Goal: Task Accomplishment & Management: Complete application form

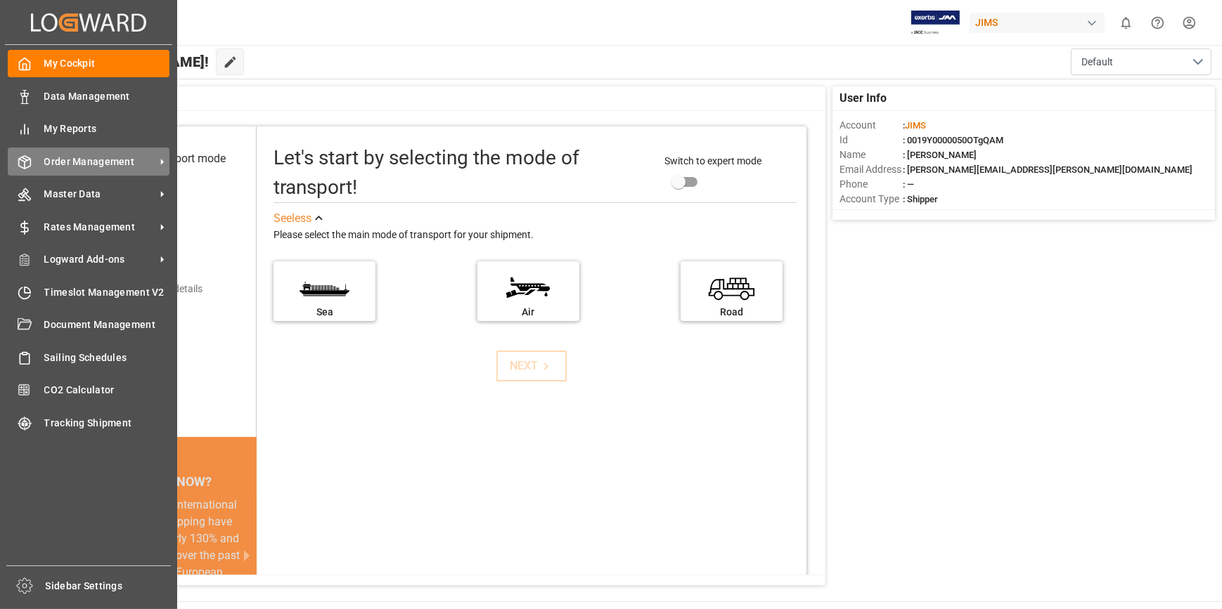
click at [85, 164] on span "Order Management" at bounding box center [99, 162] width 111 height 15
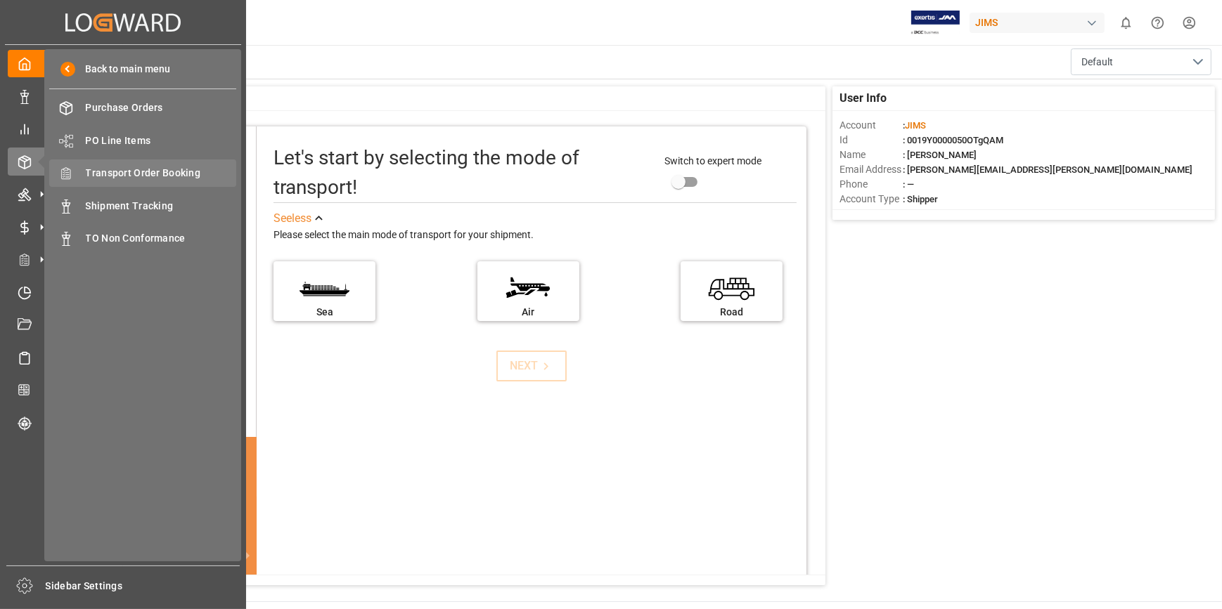
click at [141, 169] on span "Transport Order Booking" at bounding box center [161, 173] width 151 height 15
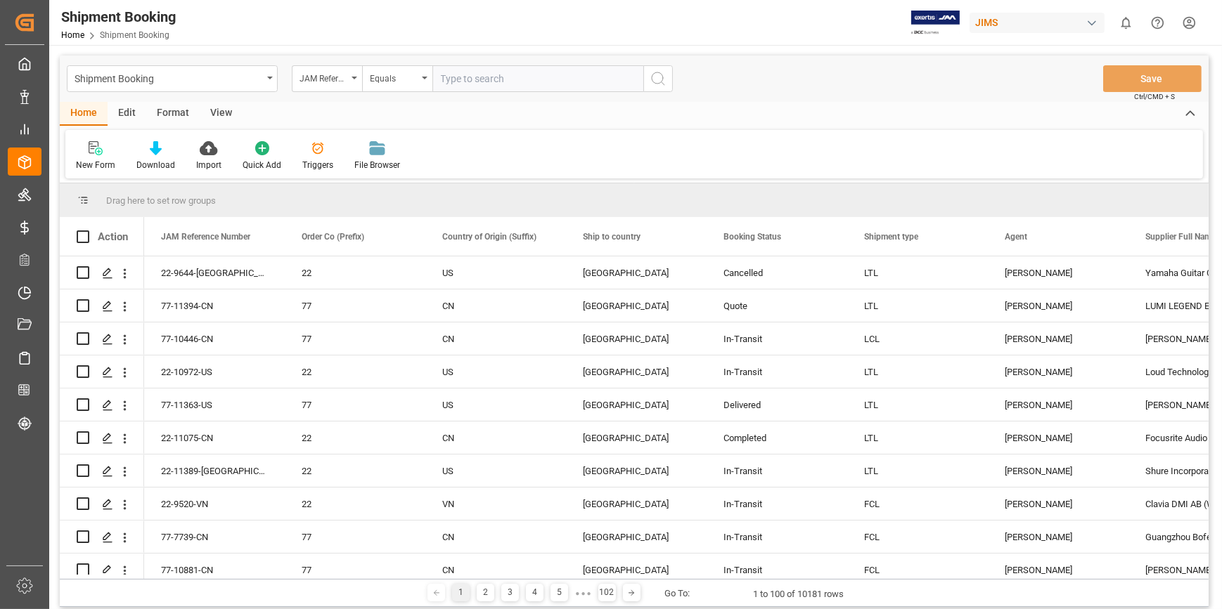
click at [79, 138] on div "New Form Download Import Quick Add Triggers File Browser" at bounding box center [633, 154] width 1137 height 48
click at [98, 160] on div "New Form" at bounding box center [95, 165] width 39 height 13
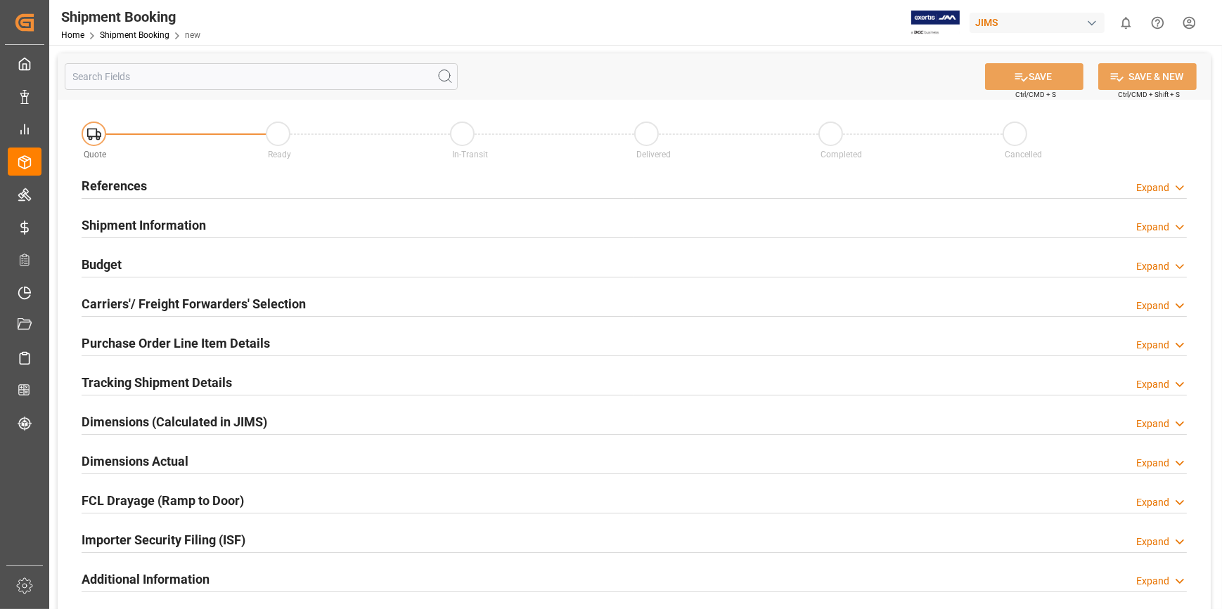
click at [105, 183] on h2 "References" at bounding box center [114, 185] width 65 height 19
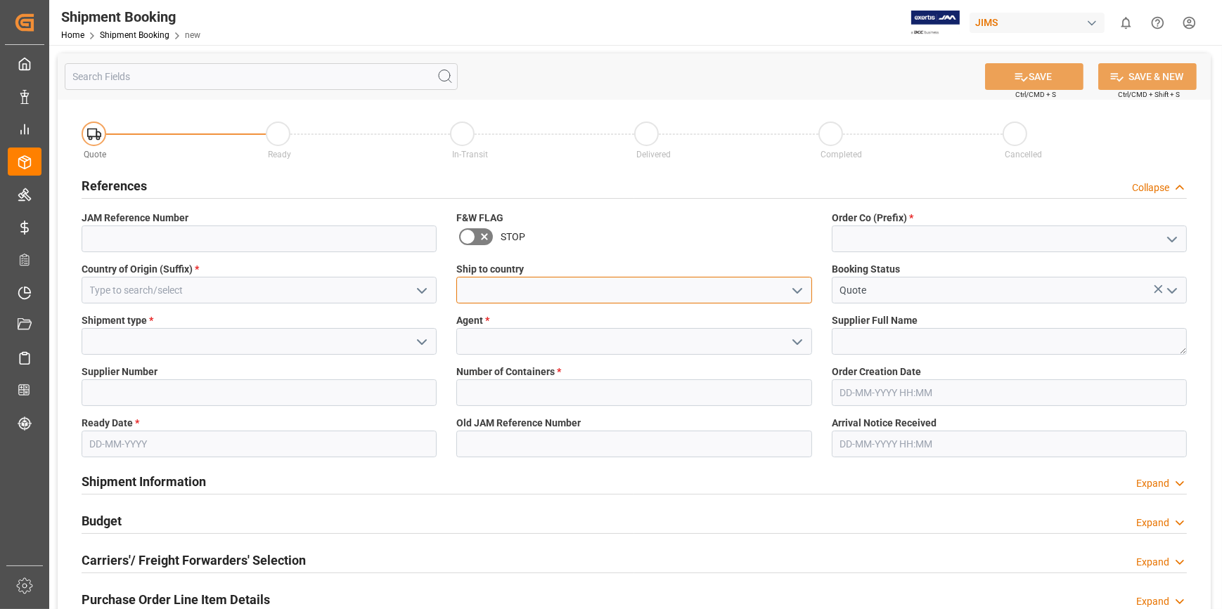
click at [481, 294] on input at bounding box center [633, 290] width 355 height 27
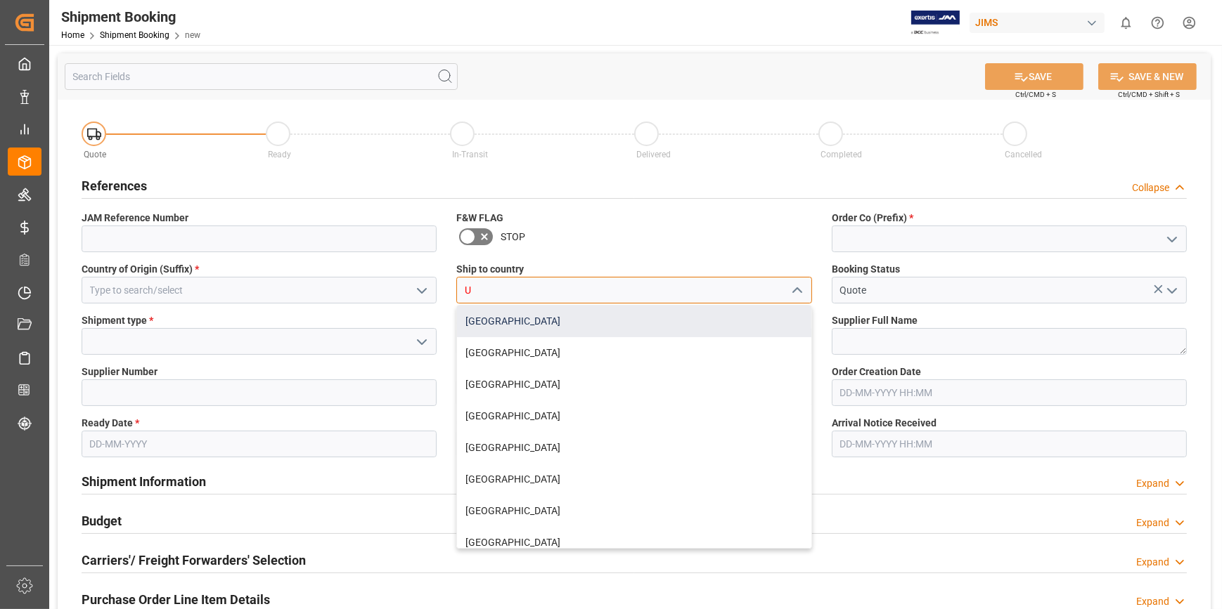
click at [494, 328] on div "[GEOGRAPHIC_DATA]" at bounding box center [634, 322] width 354 height 32
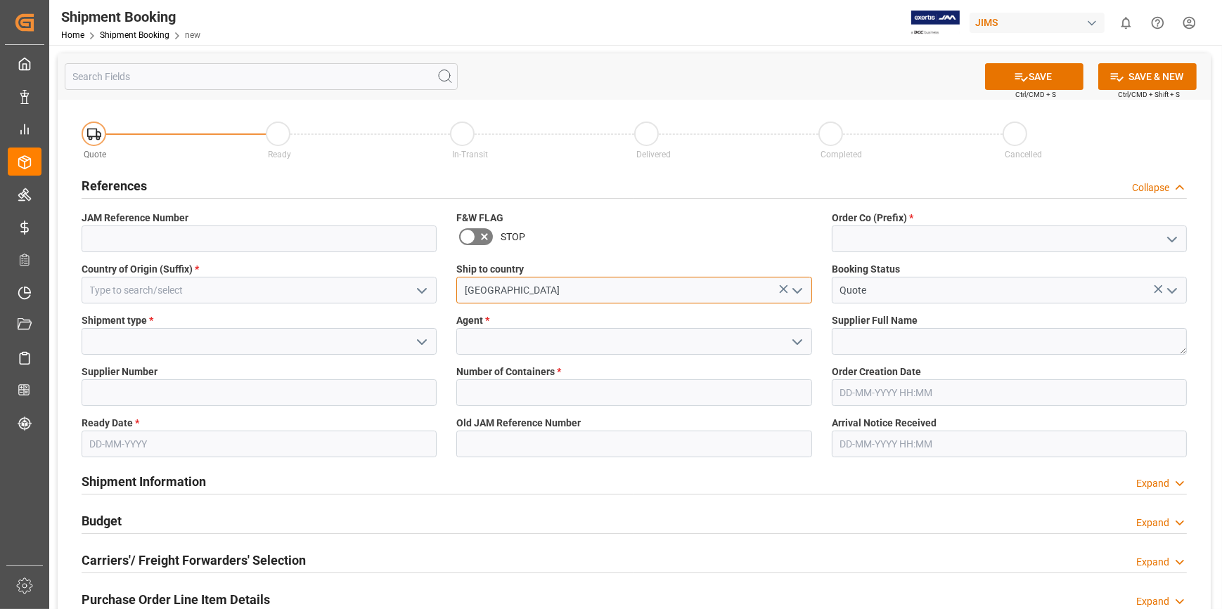
type input "[GEOGRAPHIC_DATA]"
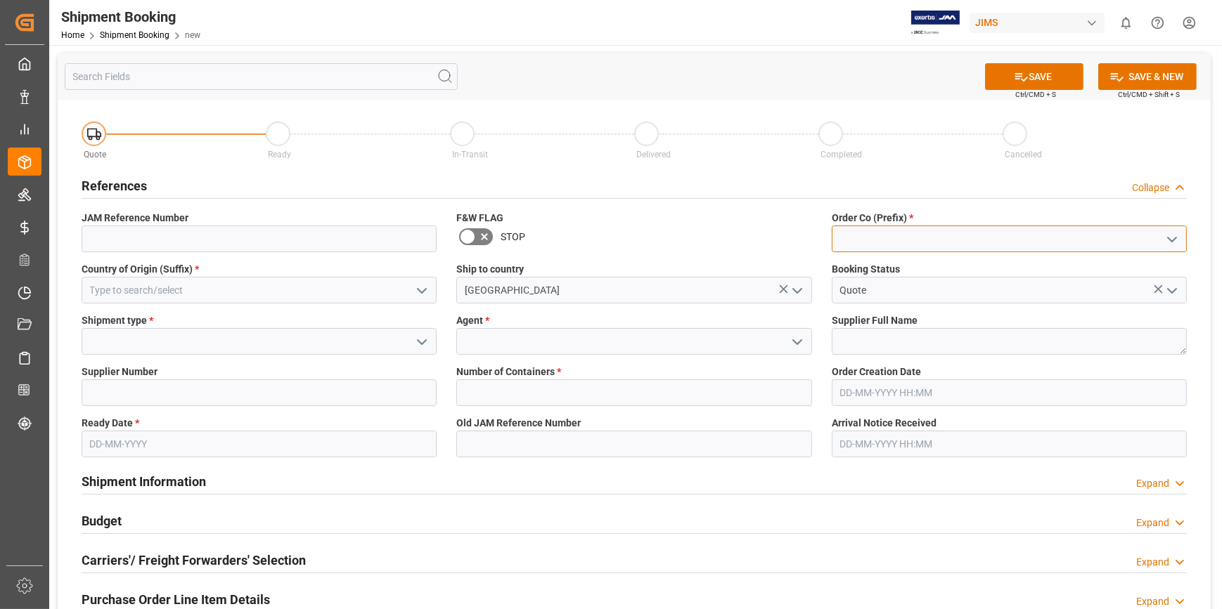
click at [868, 237] on input at bounding box center [1008, 239] width 355 height 27
type input "C"
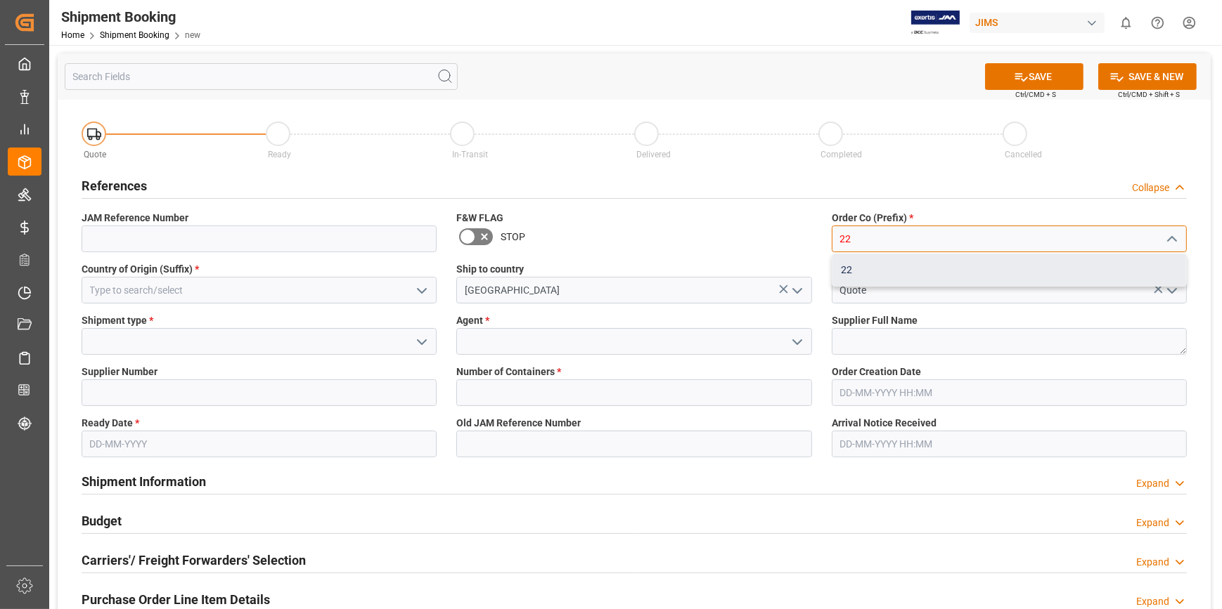
click at [836, 271] on div "22" at bounding box center [1009, 270] width 354 height 32
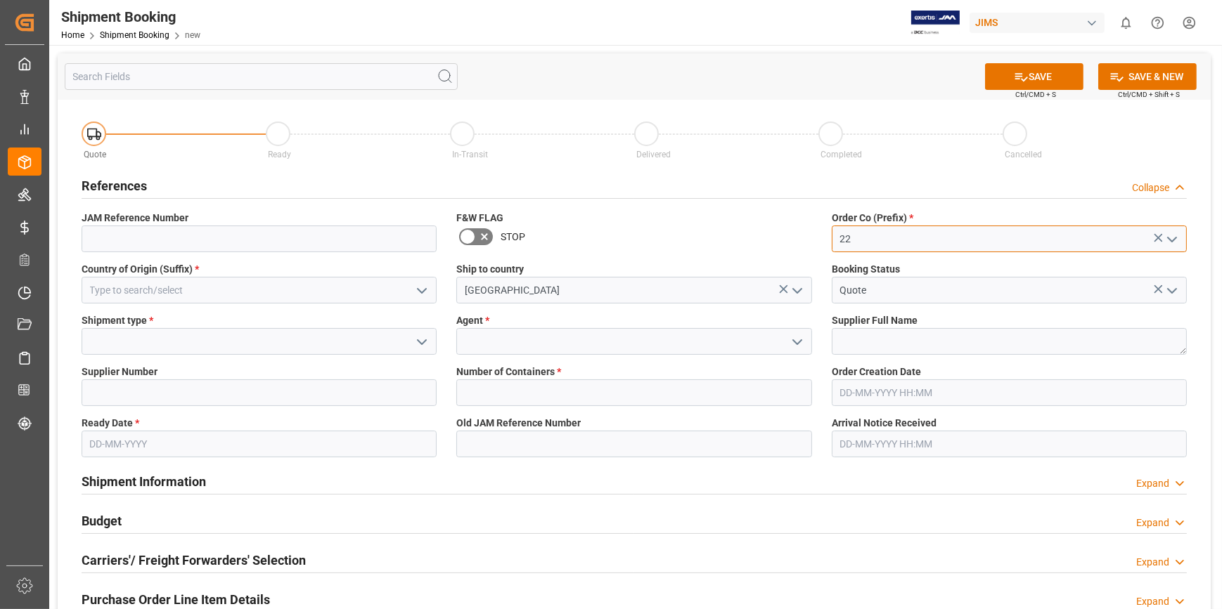
type input "22"
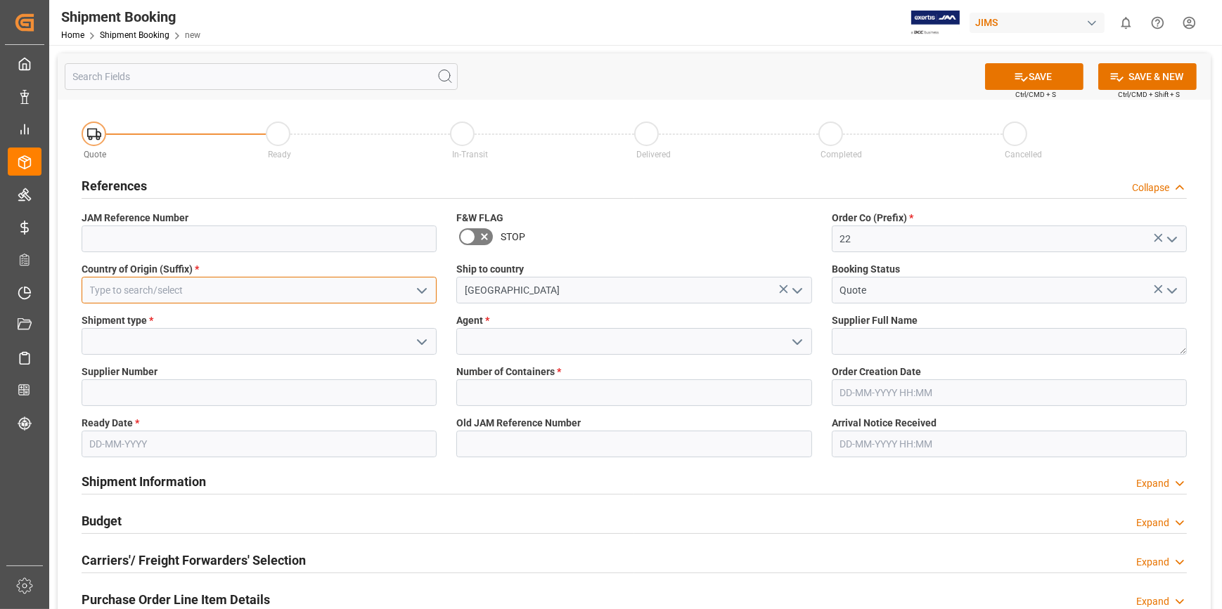
click at [119, 295] on input at bounding box center [259, 290] width 355 height 27
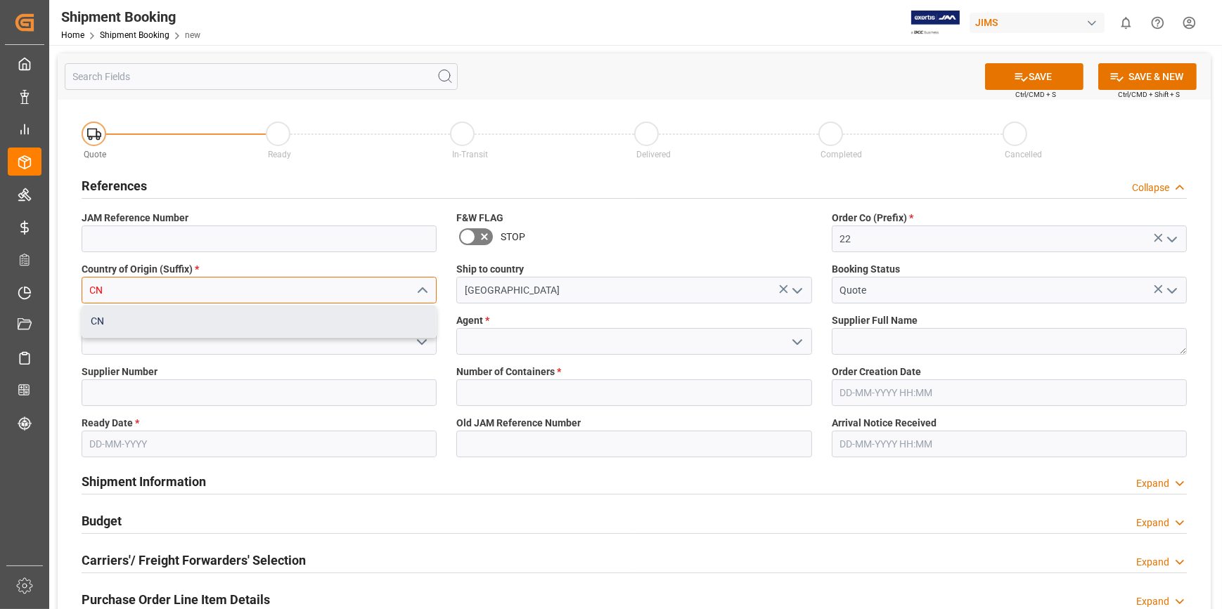
click at [107, 325] on div "CN" at bounding box center [259, 322] width 354 height 32
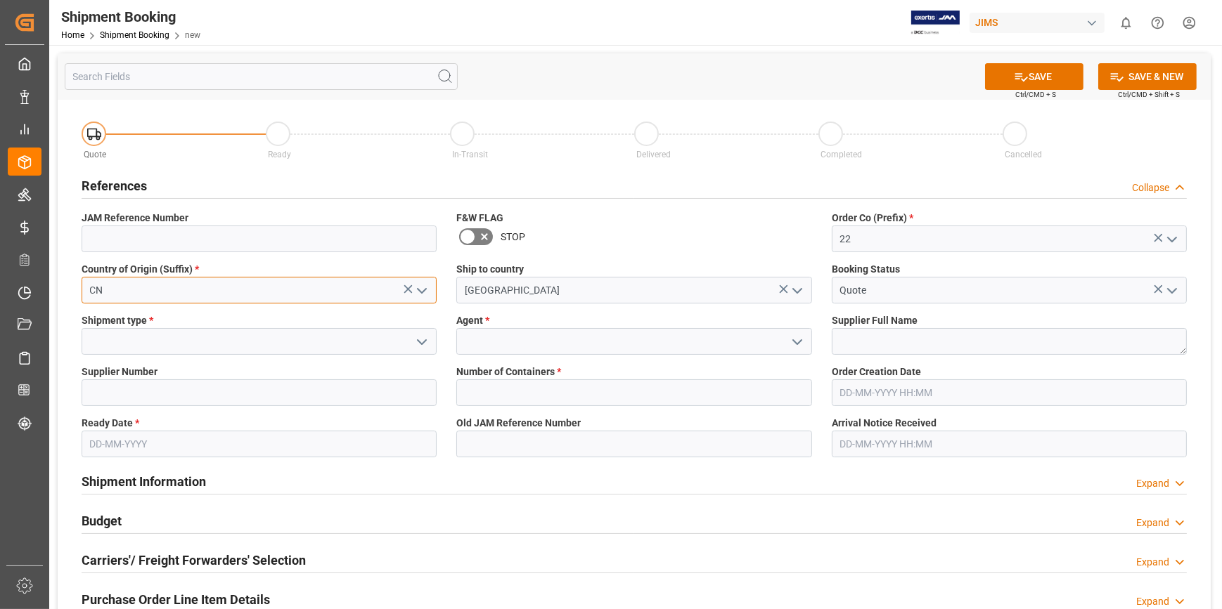
type input "CN"
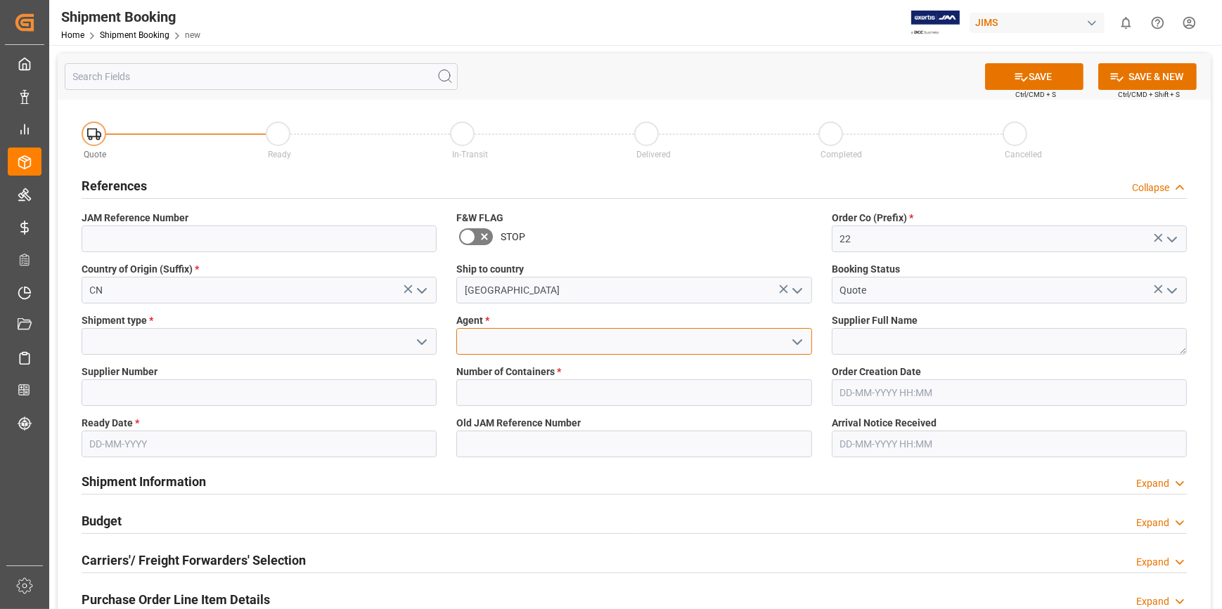
click at [490, 339] on input at bounding box center [633, 341] width 355 height 27
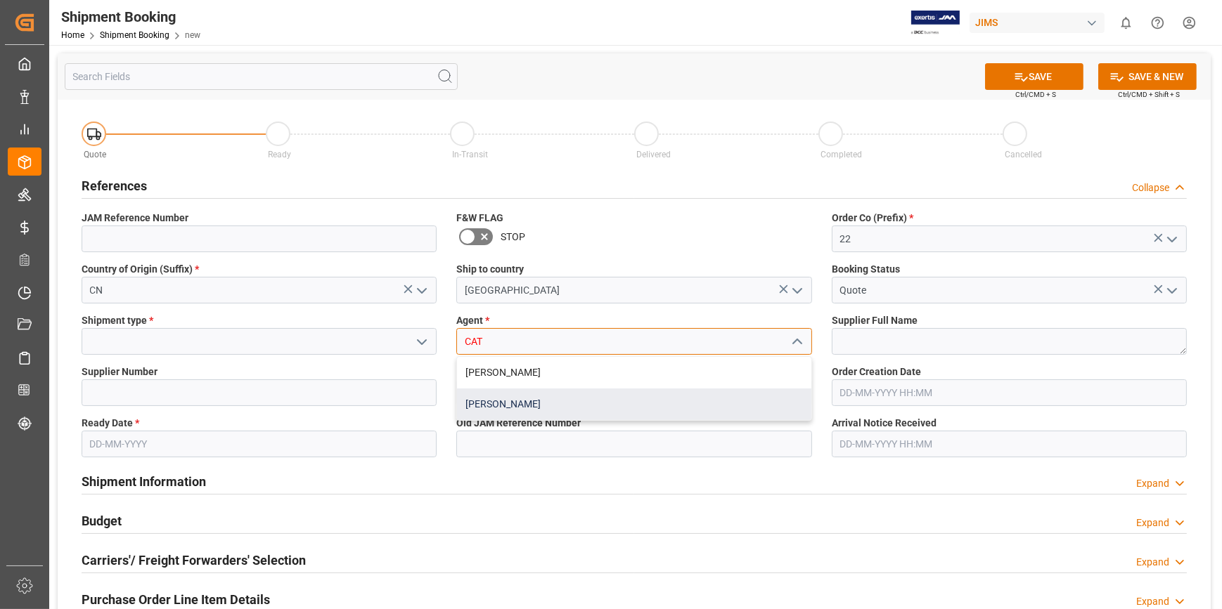
click at [527, 409] on div "[PERSON_NAME]" at bounding box center [634, 405] width 354 height 32
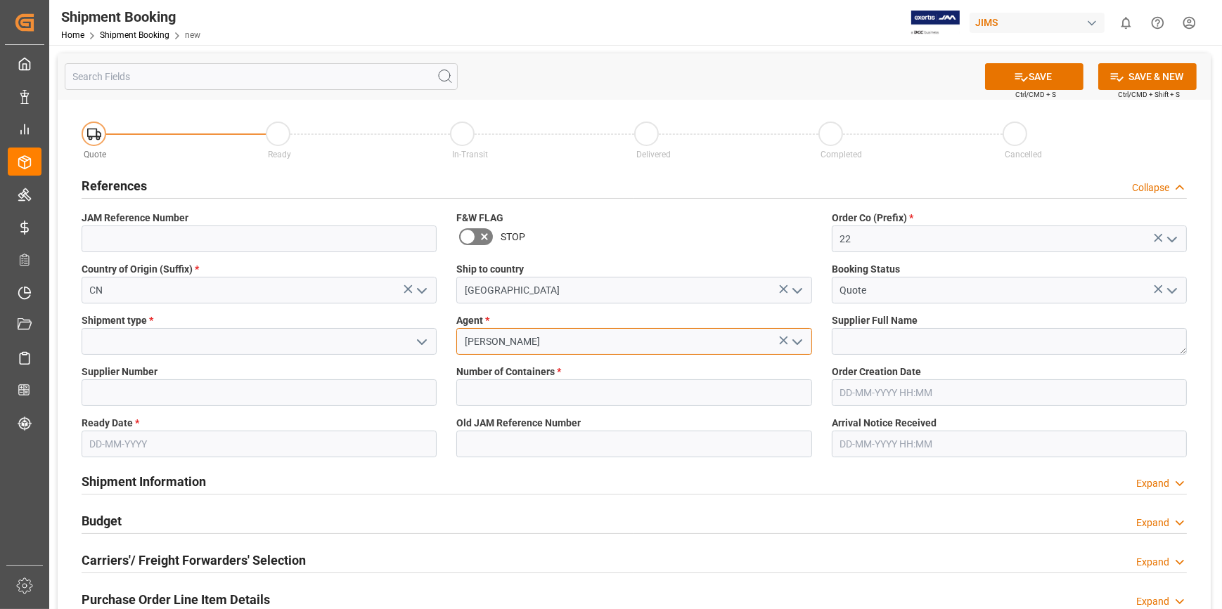
type input "[PERSON_NAME]"
click at [112, 345] on input at bounding box center [259, 341] width 355 height 27
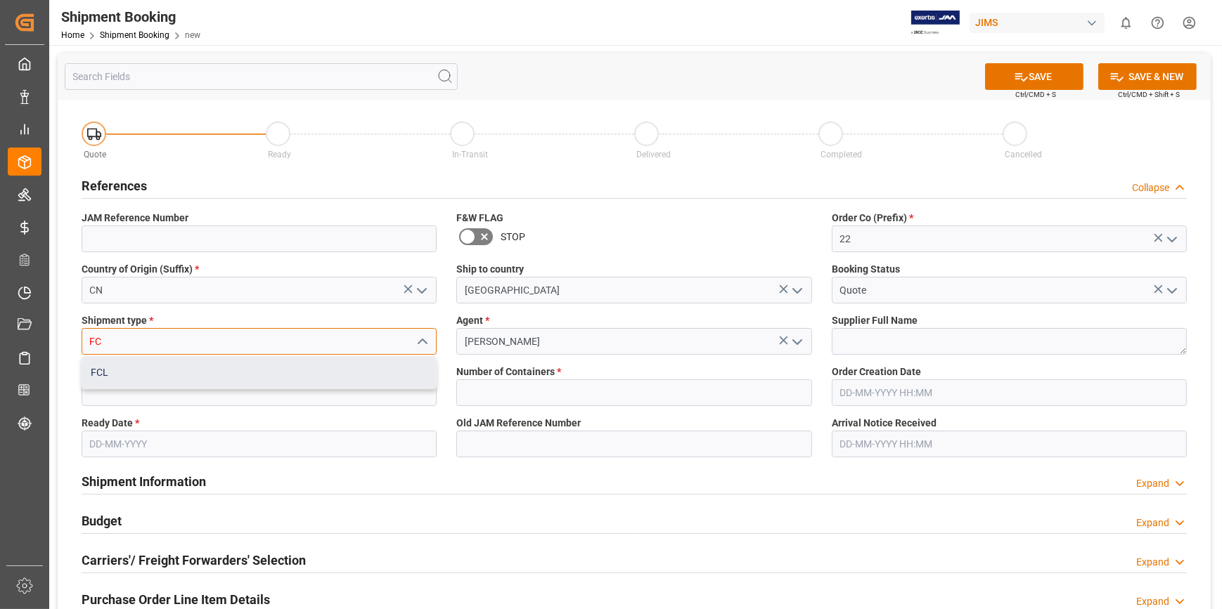
click at [135, 373] on div "FCL" at bounding box center [259, 373] width 354 height 32
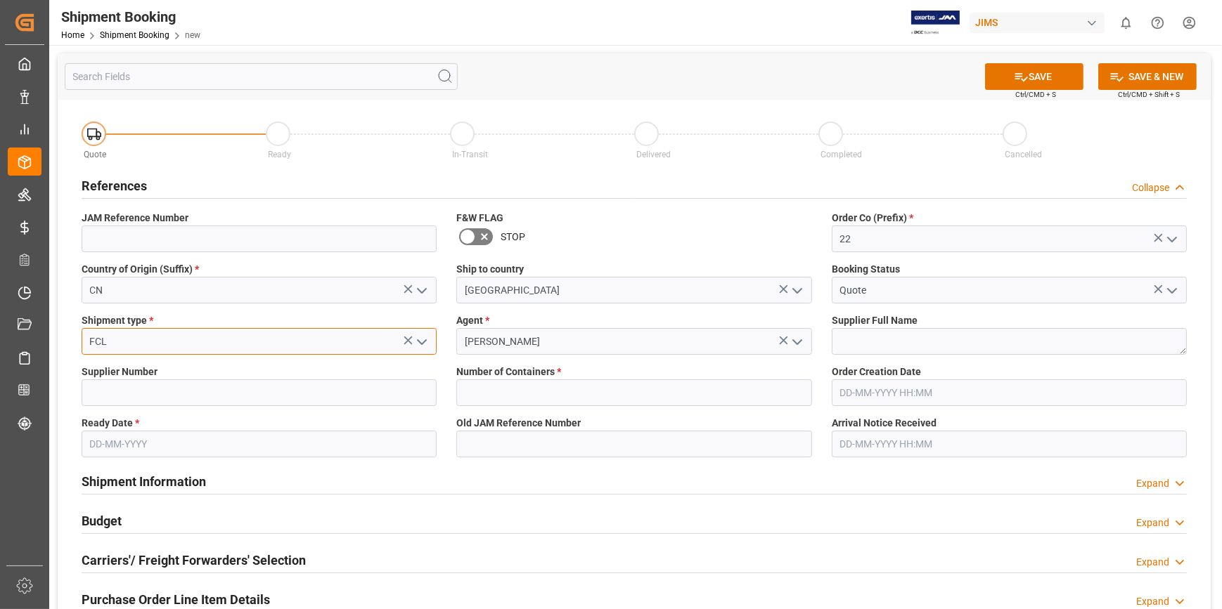
type input "FCL"
click at [857, 337] on textarea at bounding box center [1008, 341] width 355 height 27
click at [204, 399] on input at bounding box center [259, 393] width 355 height 27
paste input "243955"
type input "243955"
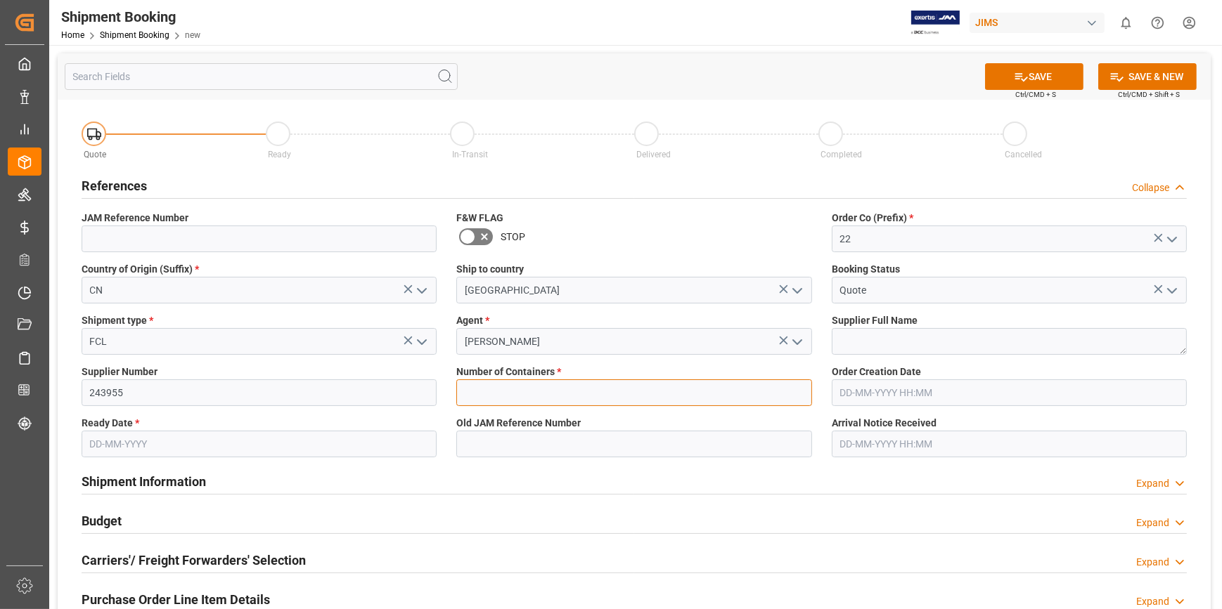
click at [499, 394] on input "text" at bounding box center [633, 393] width 355 height 27
click at [849, 349] on textarea at bounding box center [1008, 341] width 355 height 27
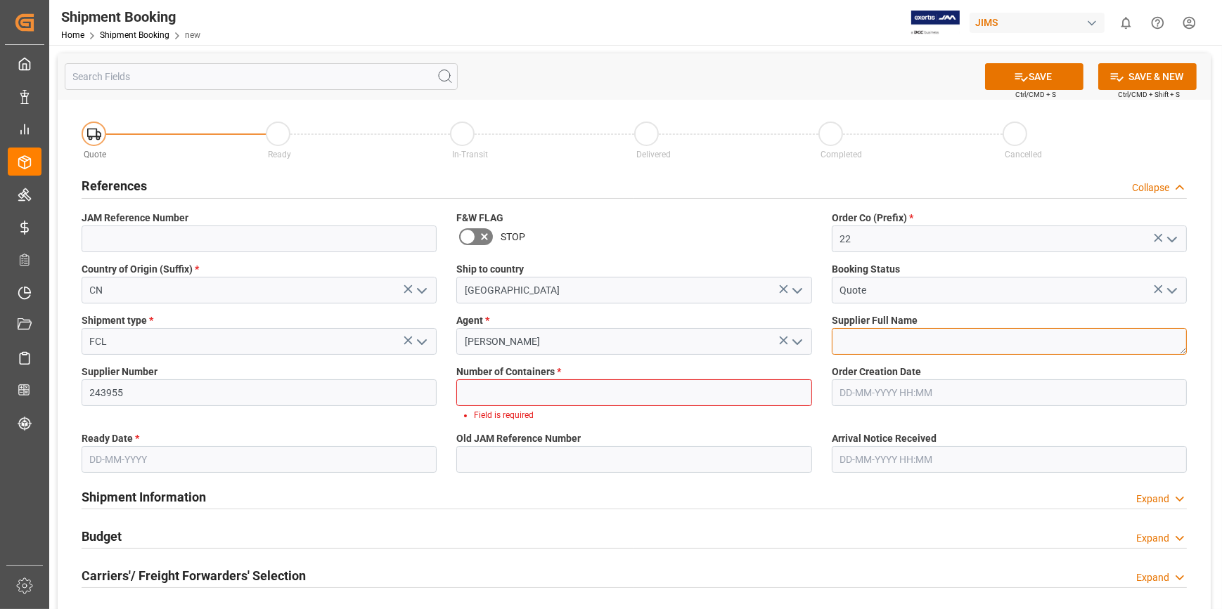
paste textarea "Merida Musical Instr. Manufact"
type textarea "Merida Musical Instr. Manufact"
click at [477, 389] on input "text" at bounding box center [633, 393] width 355 height 27
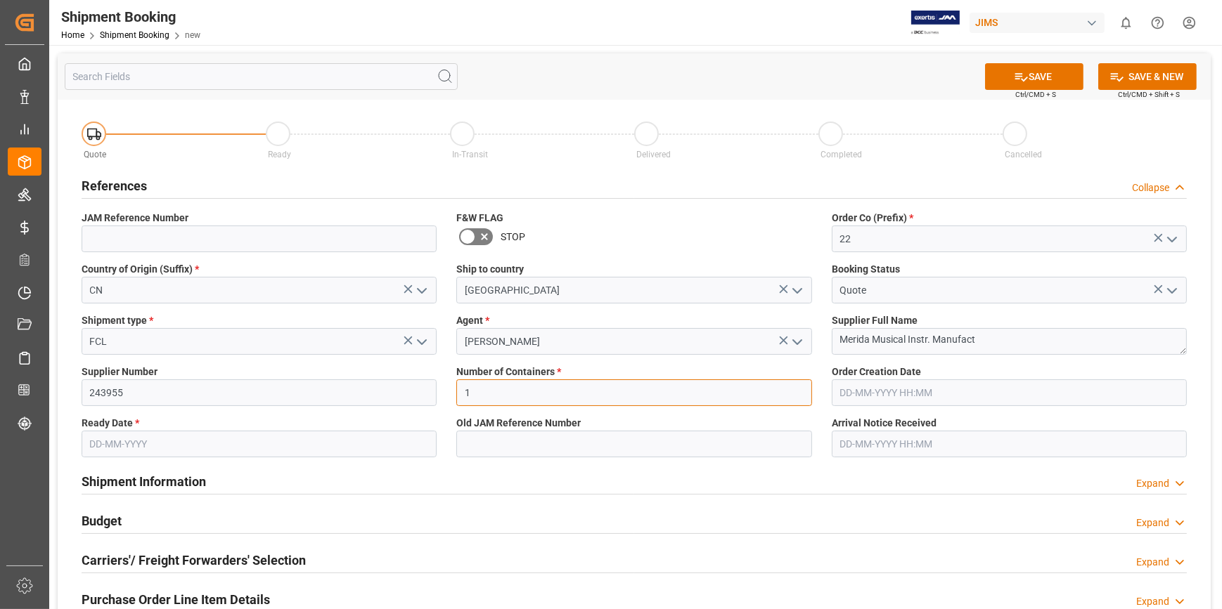
type input "1"
click at [979, 347] on textarea "Merida Musical Instr. Manufact" at bounding box center [1008, 341] width 355 height 27
drag, startPoint x: 933, startPoint y: 344, endPoint x: 805, endPoint y: 344, distance: 128.6
click at [805, 344] on div "Quote Ready In-Transit Delivered Completed Cancelled References Collapse JAM Re…" at bounding box center [634, 524] width 1153 height 849
paste textarea "Manufact"
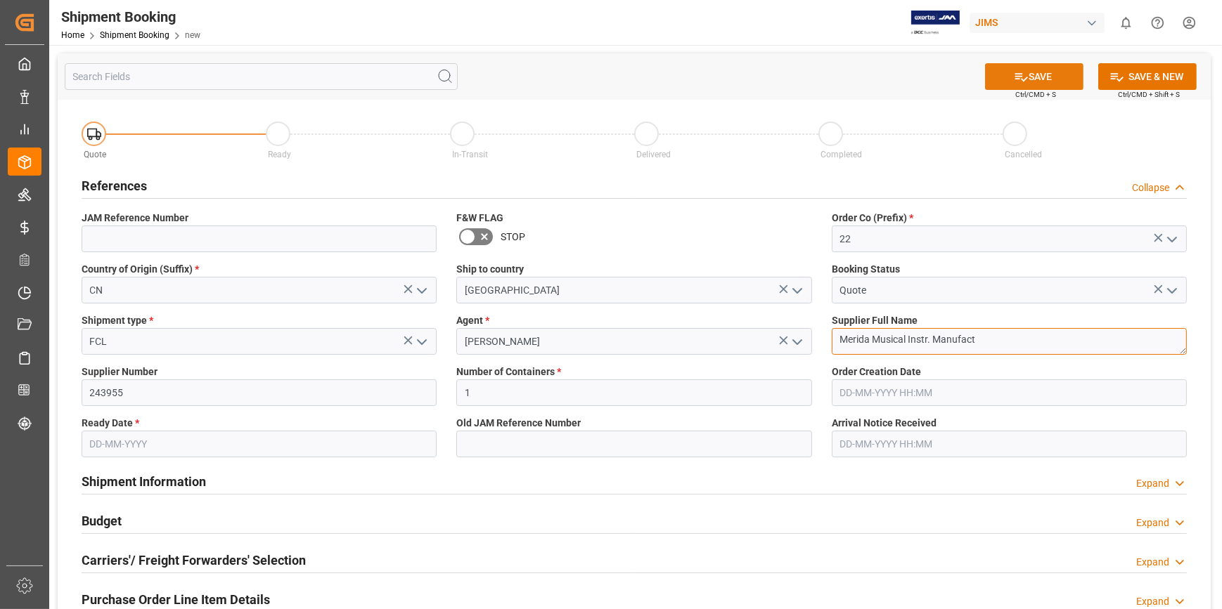
type textarea "Merida Musical Instr. Manufact"
click at [1054, 84] on button "SAVE" at bounding box center [1034, 76] width 98 height 27
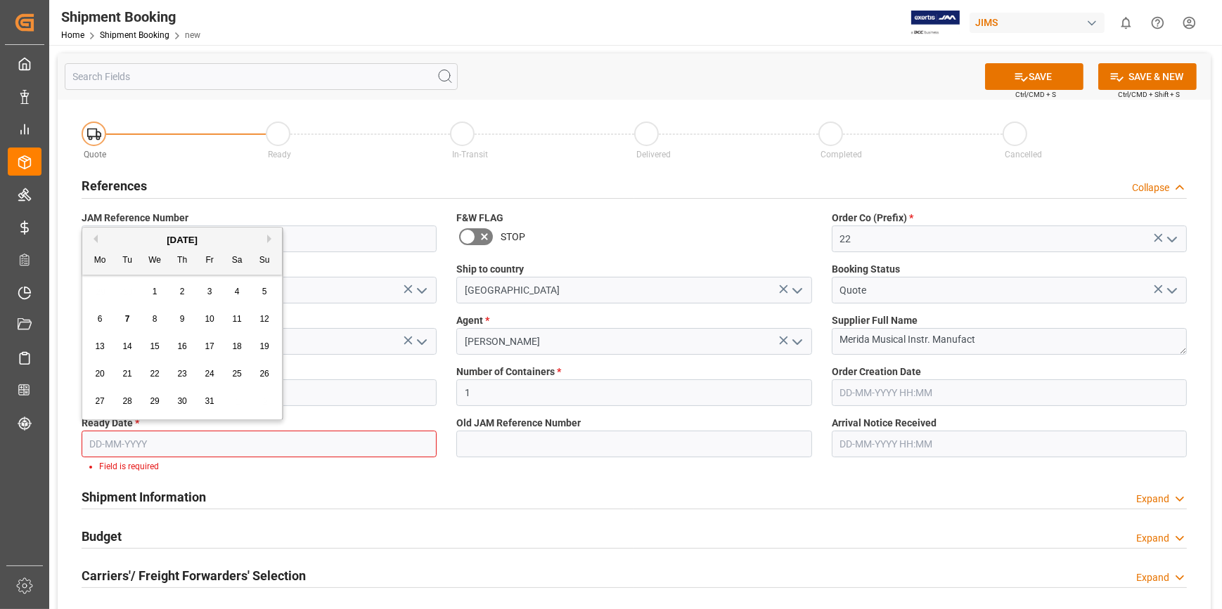
click at [105, 439] on input "text" at bounding box center [259, 444] width 355 height 27
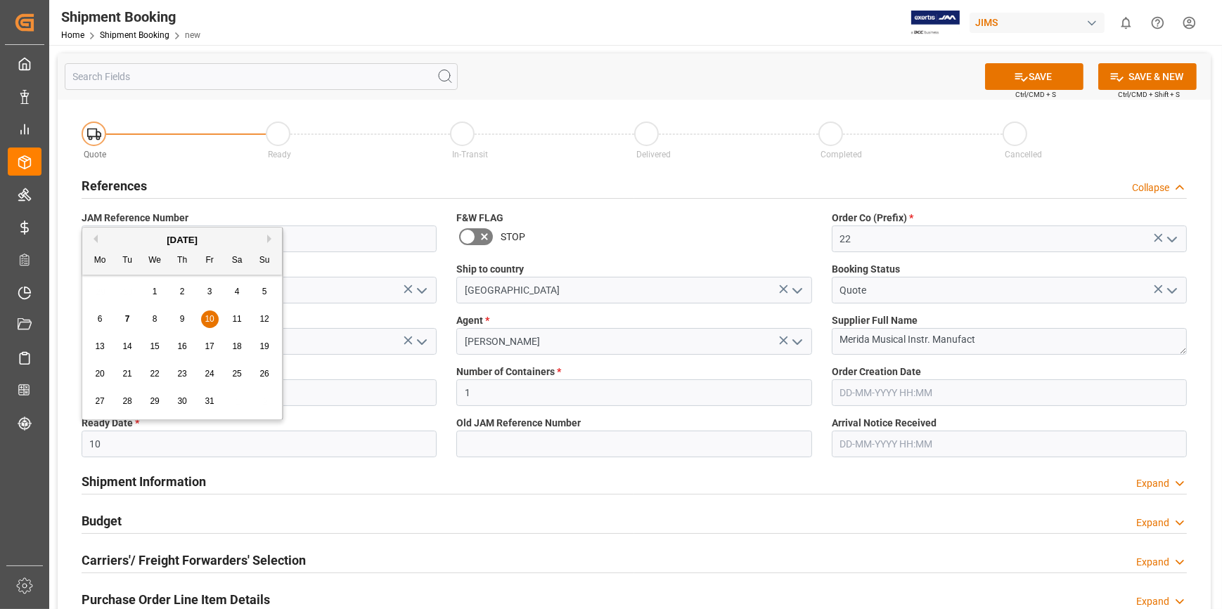
click at [213, 314] on span "10" at bounding box center [209, 319] width 9 height 10
type input "[DATE]"
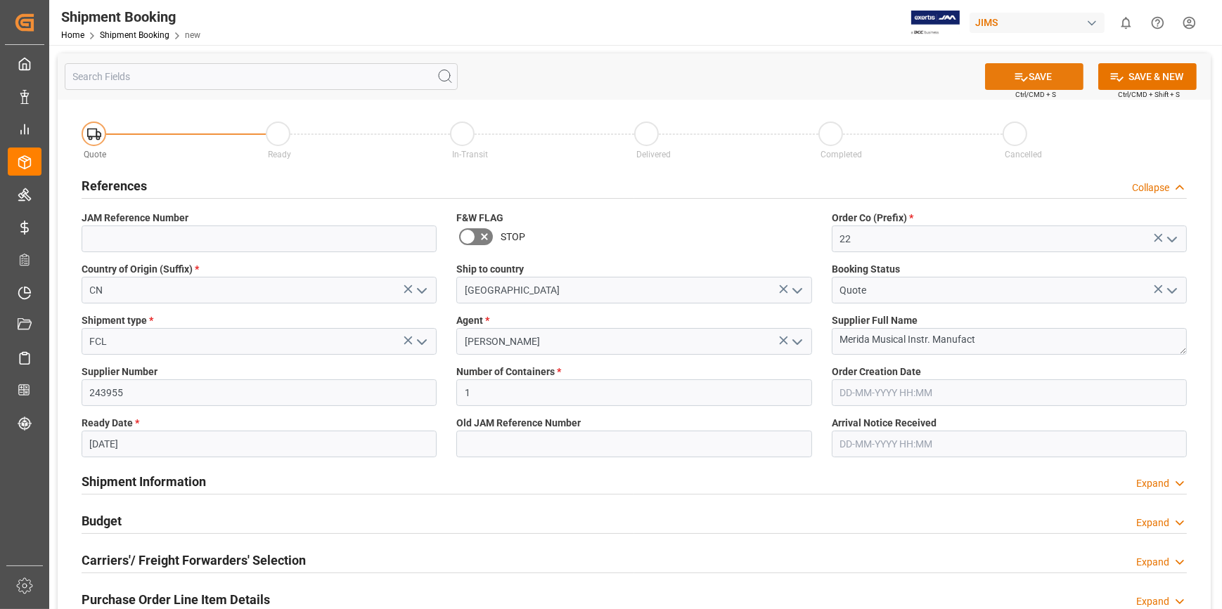
click at [1029, 73] on button "SAVE" at bounding box center [1034, 76] width 98 height 27
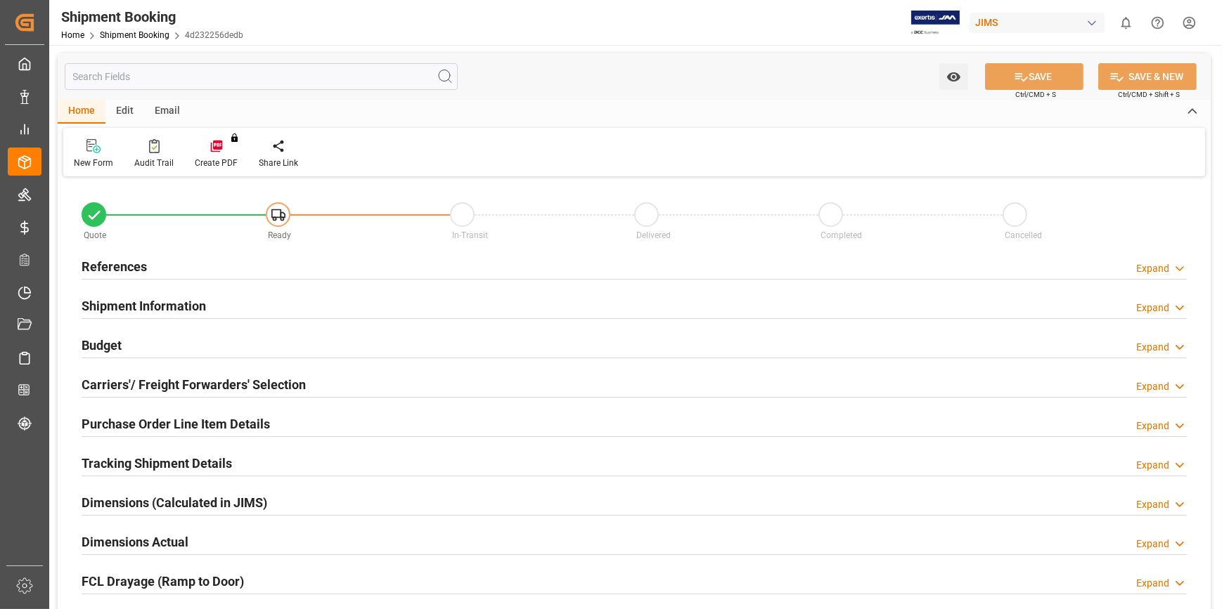
type input "1"
type input "[DATE]"
click at [105, 265] on h2 "References" at bounding box center [114, 266] width 65 height 19
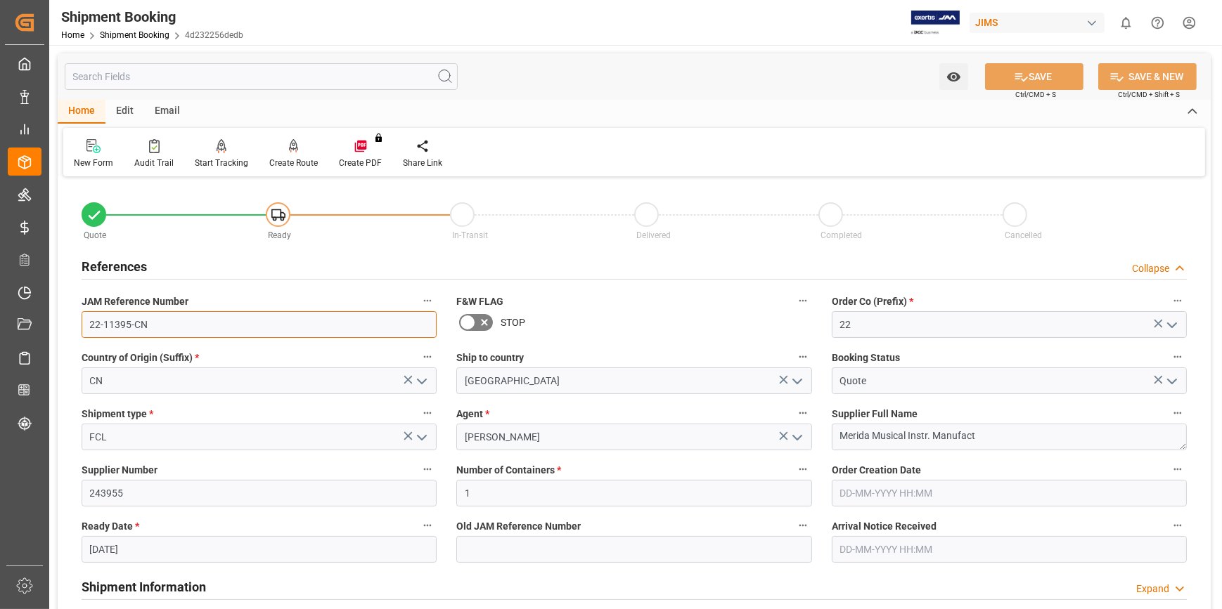
drag, startPoint x: 169, startPoint y: 323, endPoint x: 64, endPoint y: 323, distance: 104.7
click at [64, 323] on div "Quote Ready In-Transit Delivered Completed Cancelled References Collapse JAM Re…" at bounding box center [634, 618] width 1153 height 874
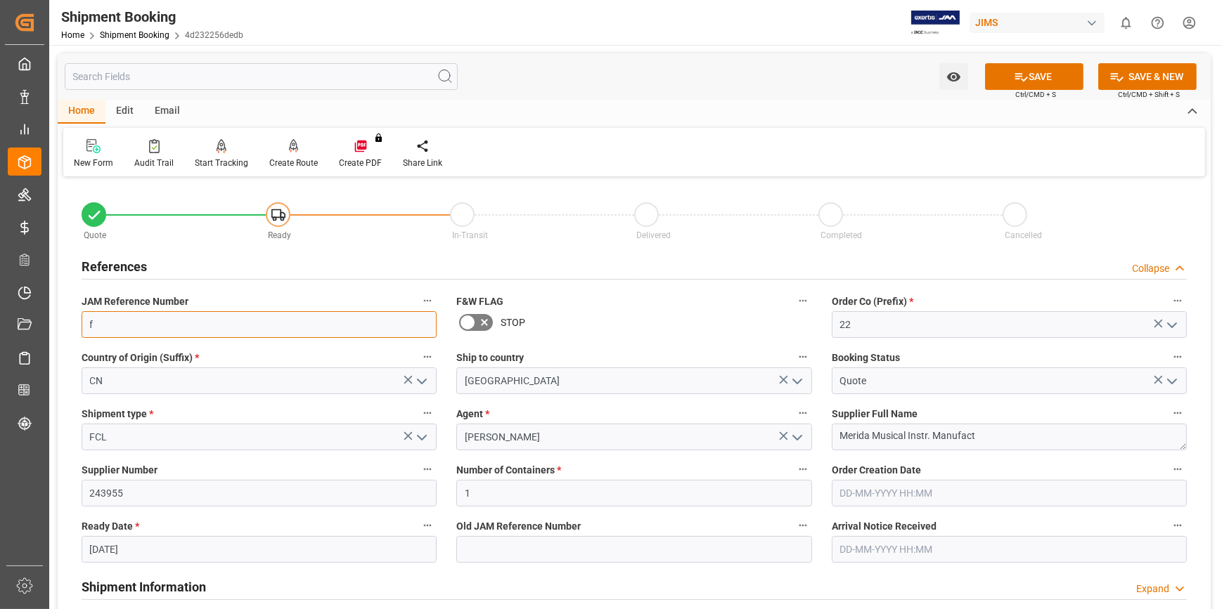
type input "f"
click at [129, 328] on input "f" at bounding box center [259, 324] width 355 height 27
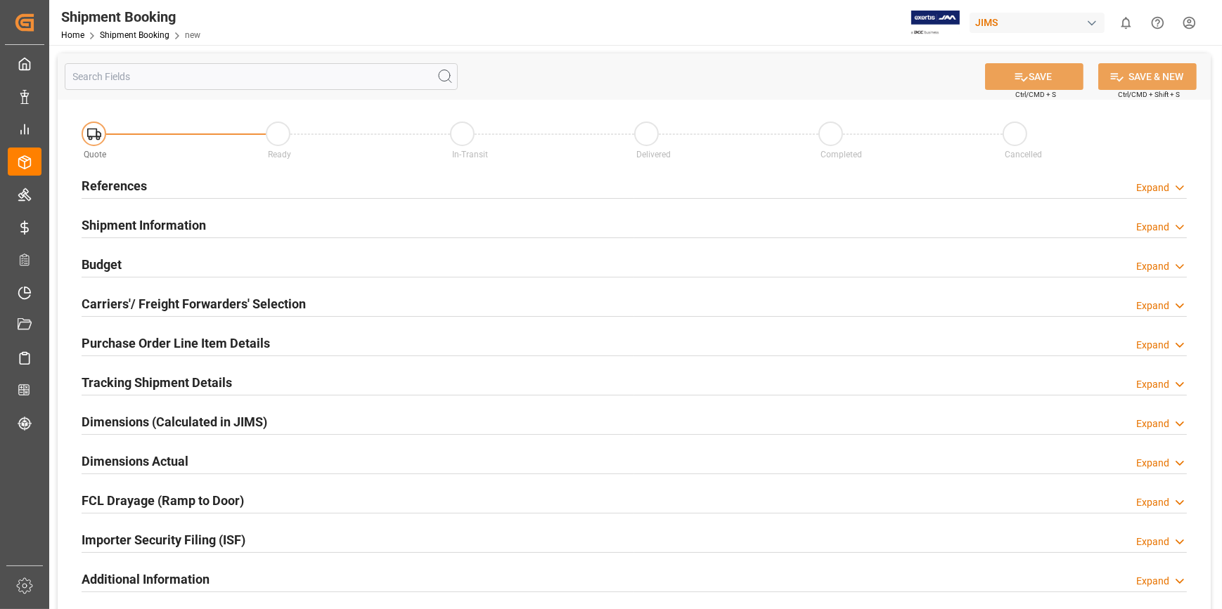
click at [101, 186] on h2 "References" at bounding box center [114, 185] width 65 height 19
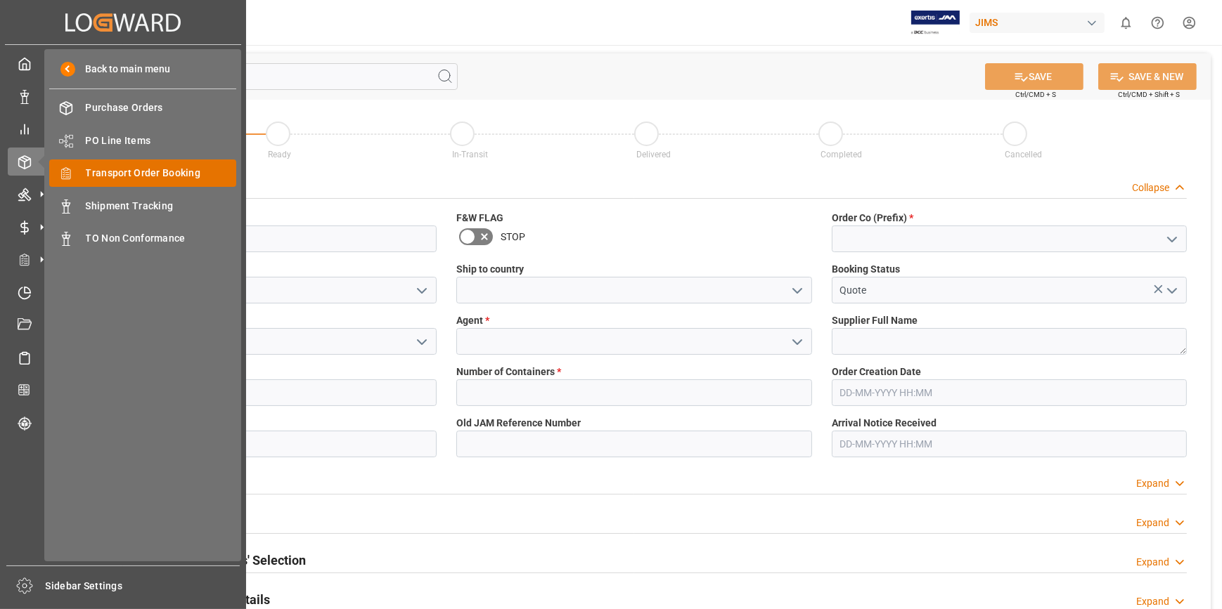
click at [151, 173] on span "Transport Order Booking" at bounding box center [161, 173] width 151 height 15
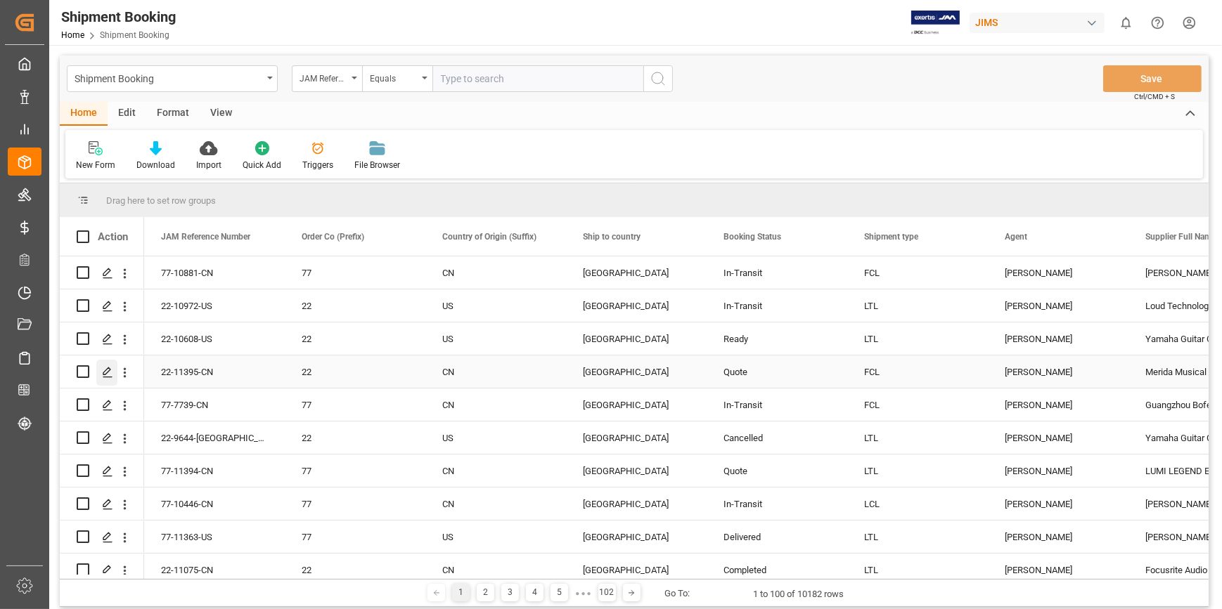
click at [103, 373] on polygon "Press SPACE to select this row." at bounding box center [106, 371] width 7 height 7
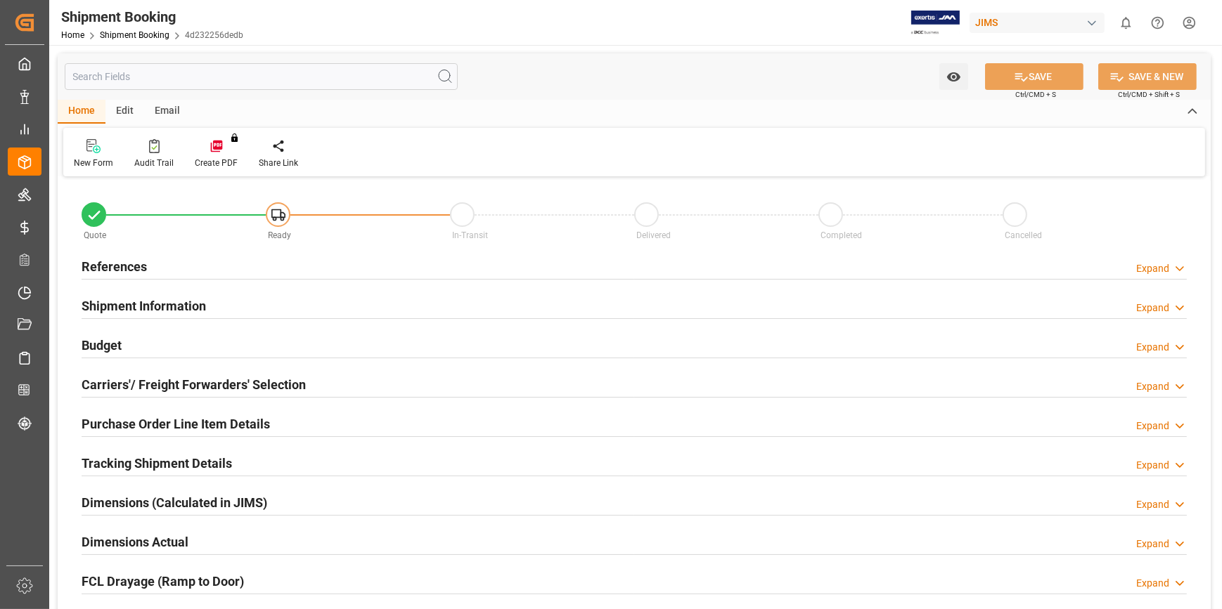
type input "[DATE]"
click at [116, 272] on h2 "References" at bounding box center [114, 266] width 65 height 19
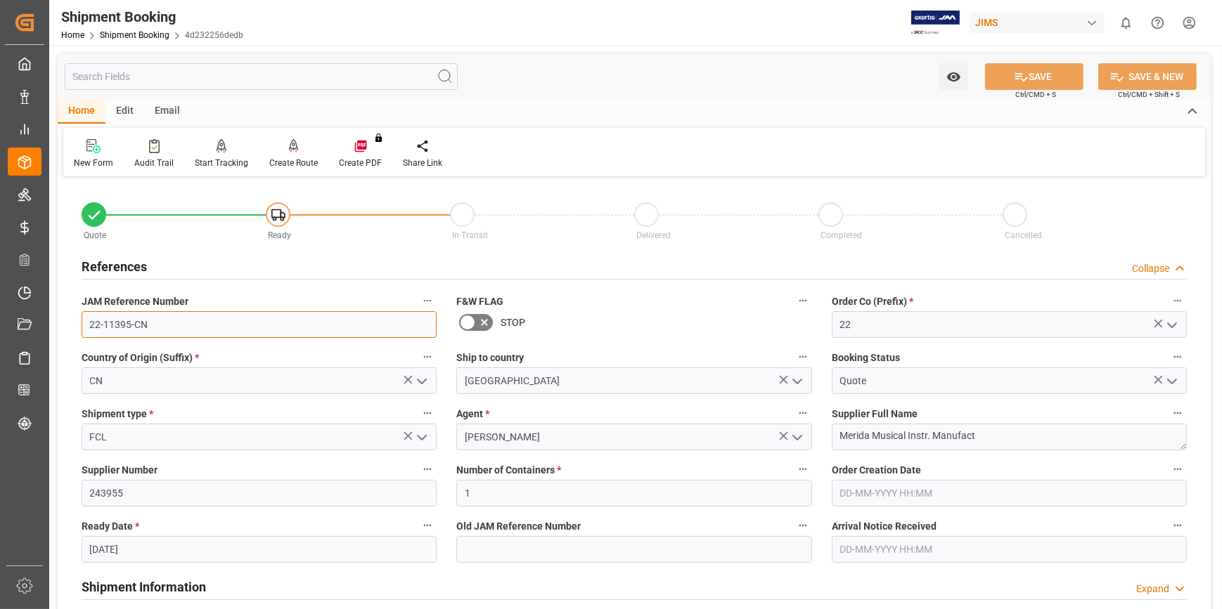
drag, startPoint x: 160, startPoint y: 330, endPoint x: 52, endPoint y: 318, distance: 108.3
click at [52, 318] on div "Watch Option SAVE Ctrl/CMD + S SAVE & NEW Ctrl/CMD + Shift + S Home Edit Email …" at bounding box center [634, 611] width 1170 height 1132
click at [164, 323] on input "22-11395-CN" at bounding box center [259, 324] width 355 height 27
drag, startPoint x: 164, startPoint y: 331, endPoint x: 82, endPoint y: 325, distance: 81.8
click at [82, 325] on input "22-11395-CN" at bounding box center [259, 324] width 355 height 27
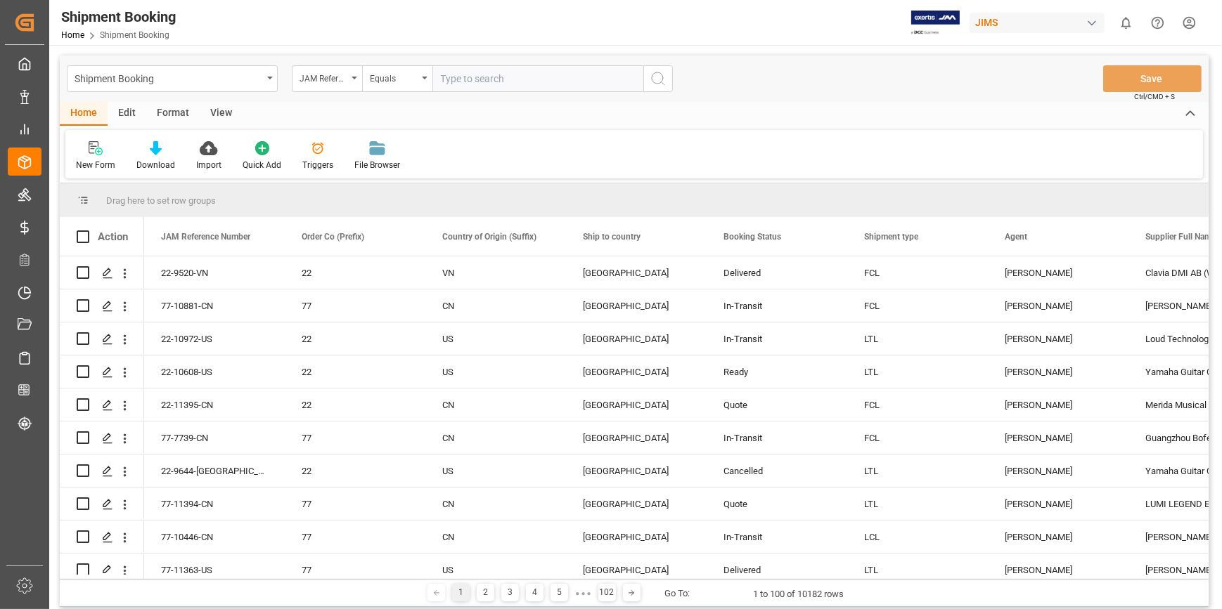
click at [467, 73] on input "text" at bounding box center [537, 78] width 211 height 27
type input "22-11094-CN"
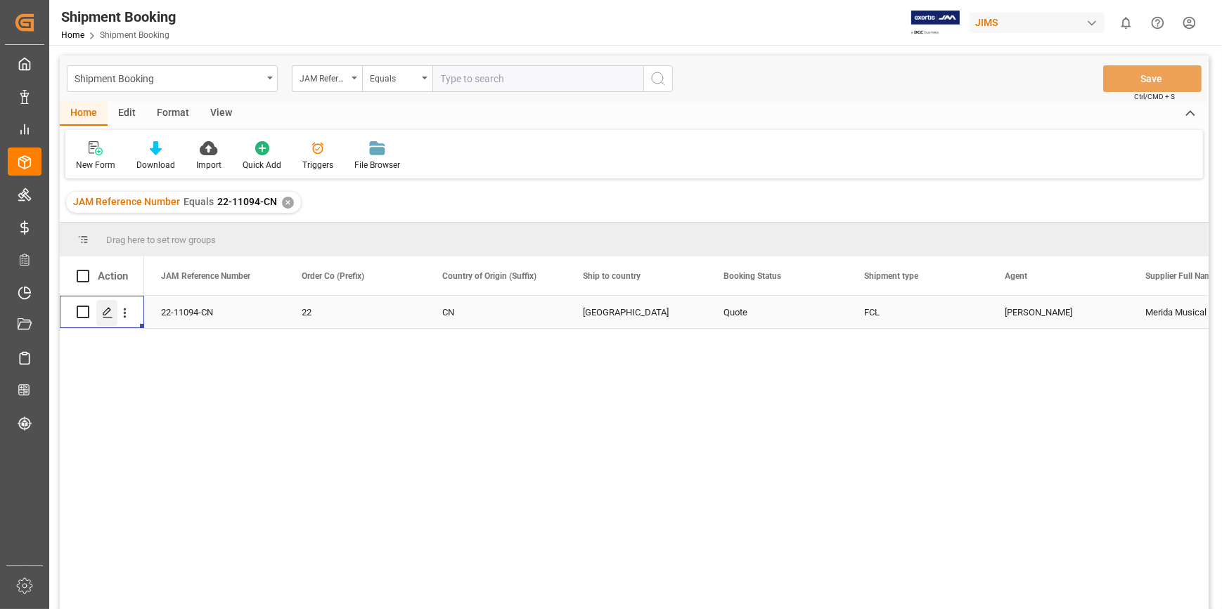
click at [96, 314] on div "Press SPACE to select this row." at bounding box center [106, 313] width 21 height 26
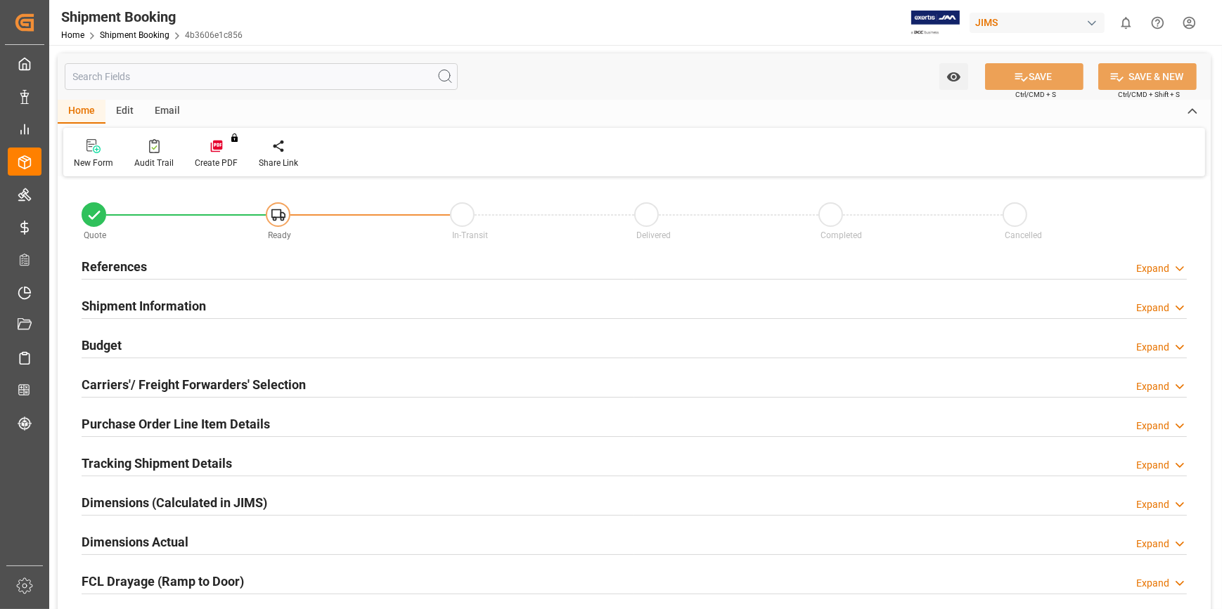
type input "1"
type input "30-09-2025"
click at [112, 268] on h2 "References" at bounding box center [114, 266] width 65 height 19
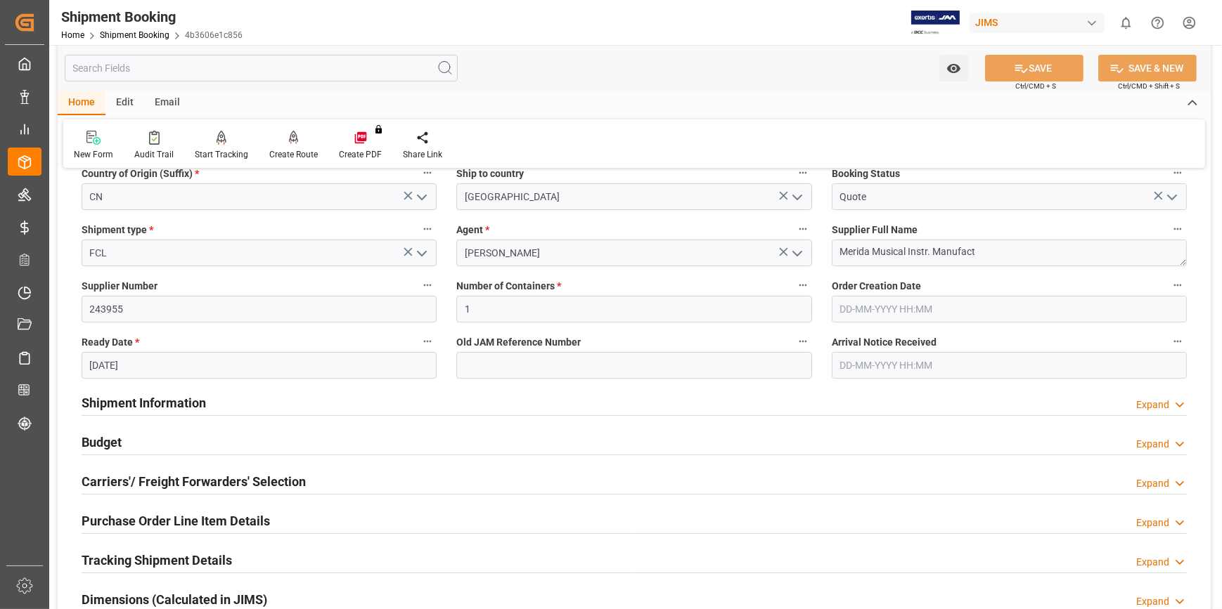
scroll to position [191, 0]
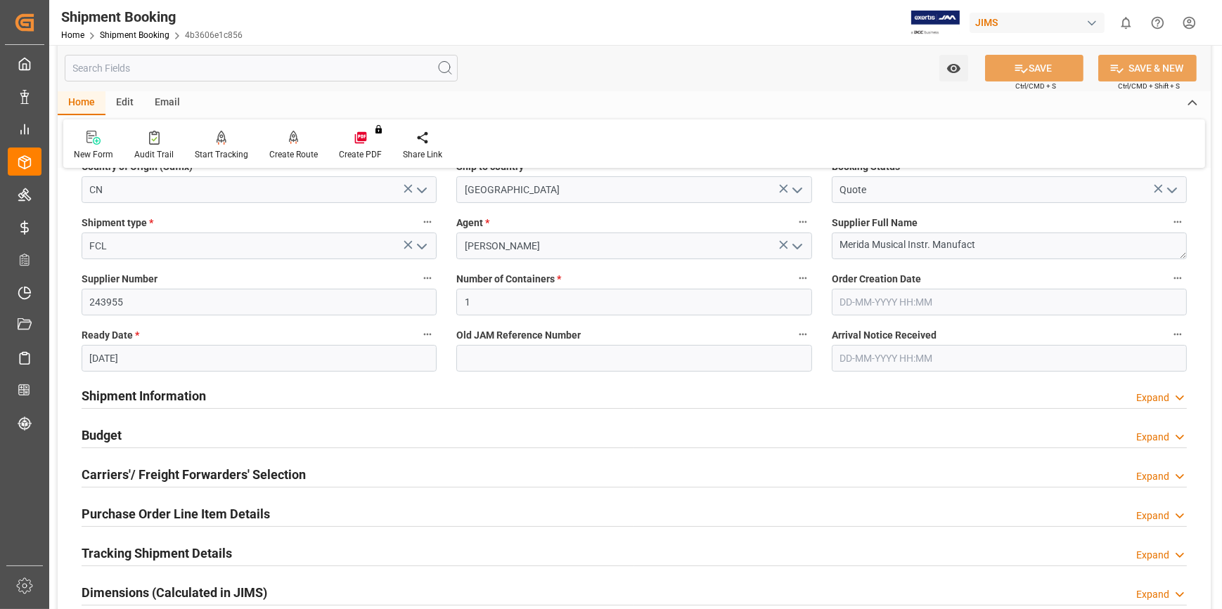
click at [105, 435] on h2 "Budget" at bounding box center [102, 435] width 40 height 19
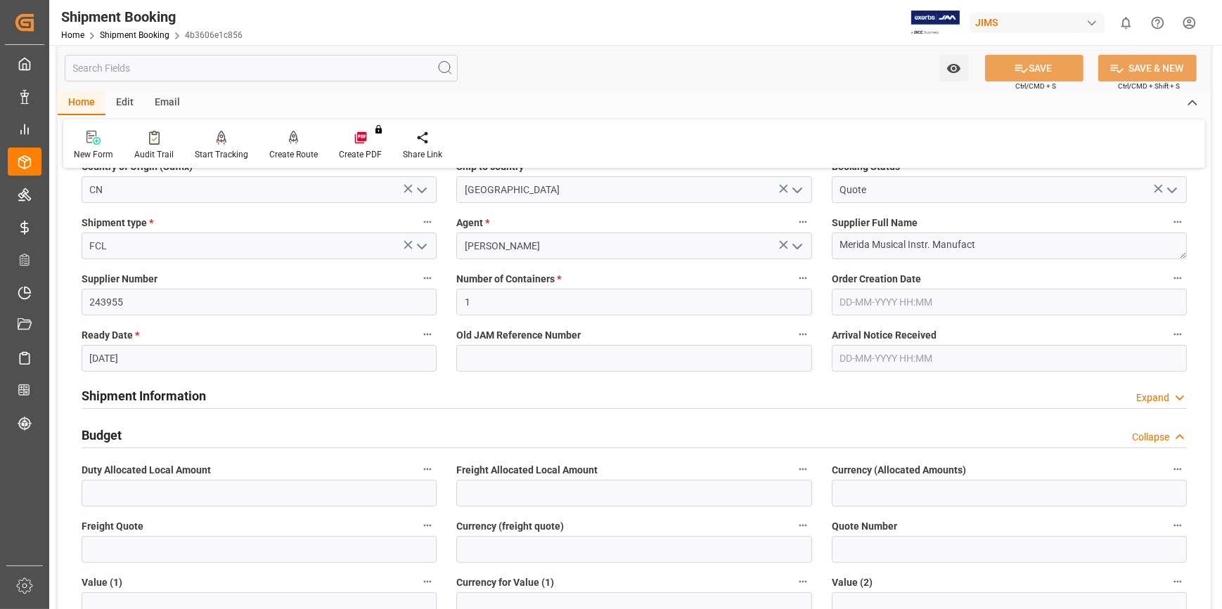
click at [115, 395] on h2 "Shipment Information" at bounding box center [144, 396] width 124 height 19
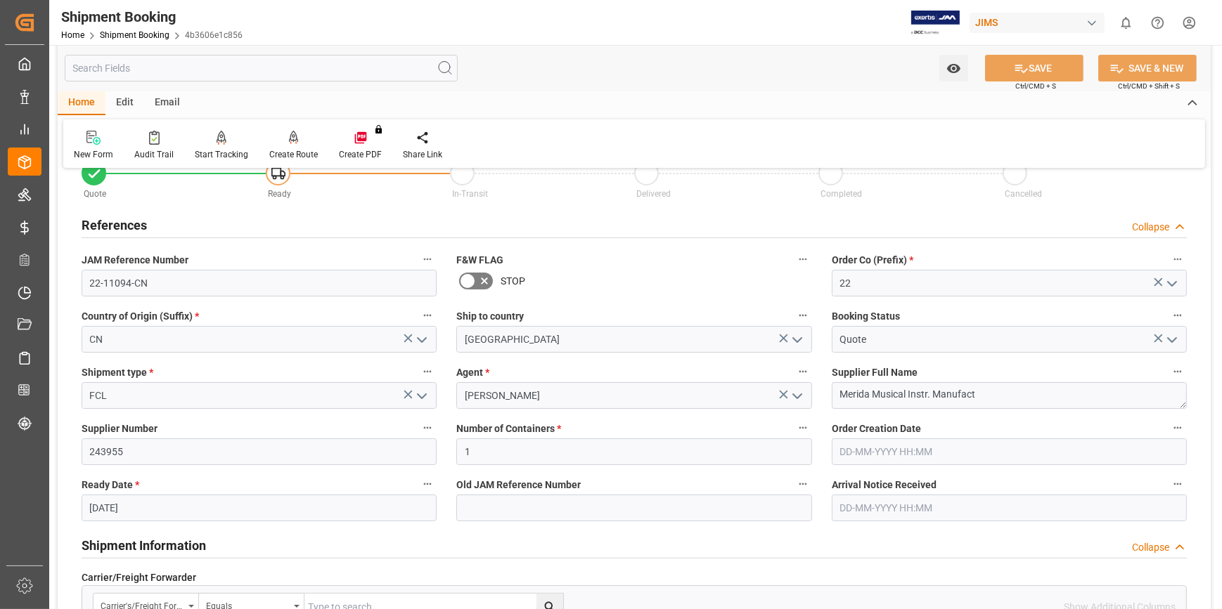
scroll to position [63, 0]
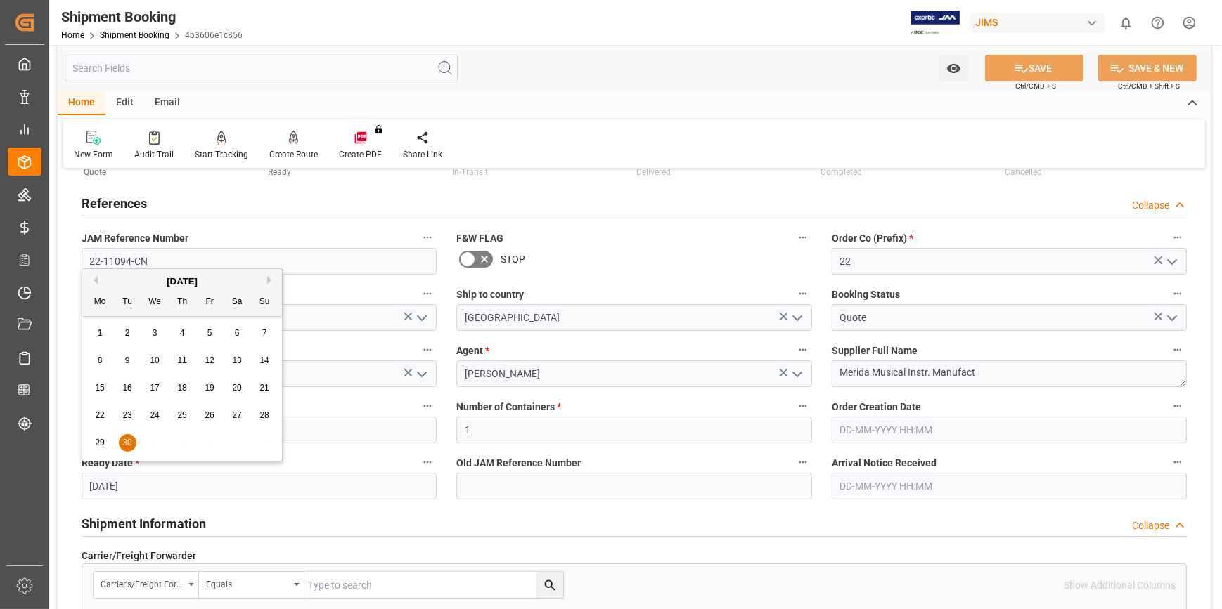
click at [96, 491] on input "30-09-2025" at bounding box center [259, 486] width 355 height 27
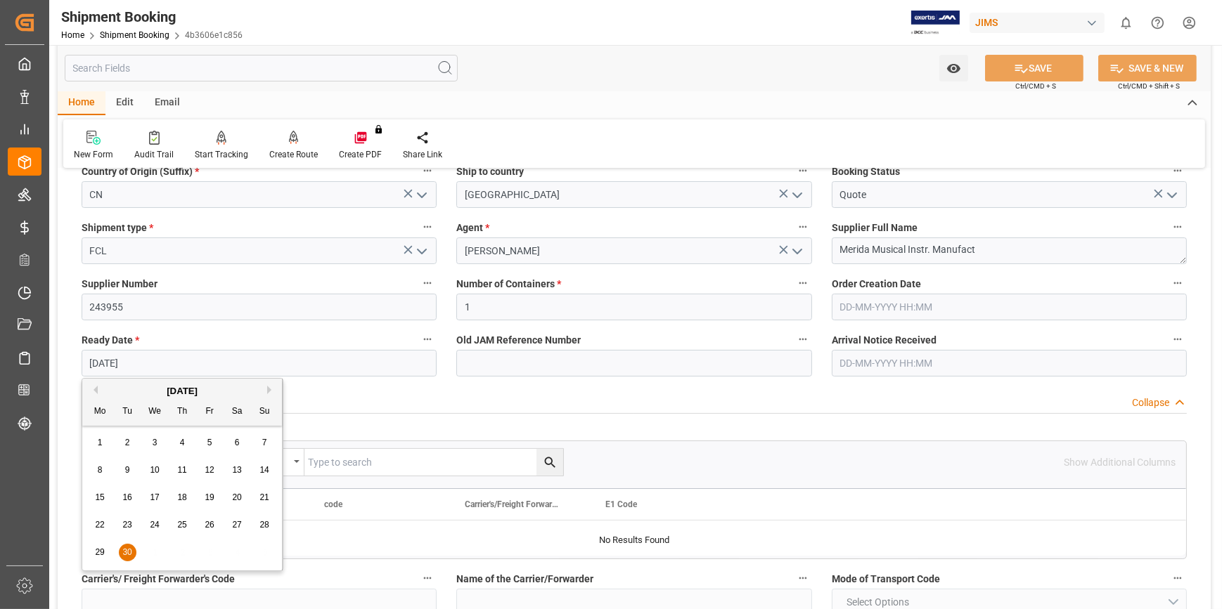
scroll to position [191, 0]
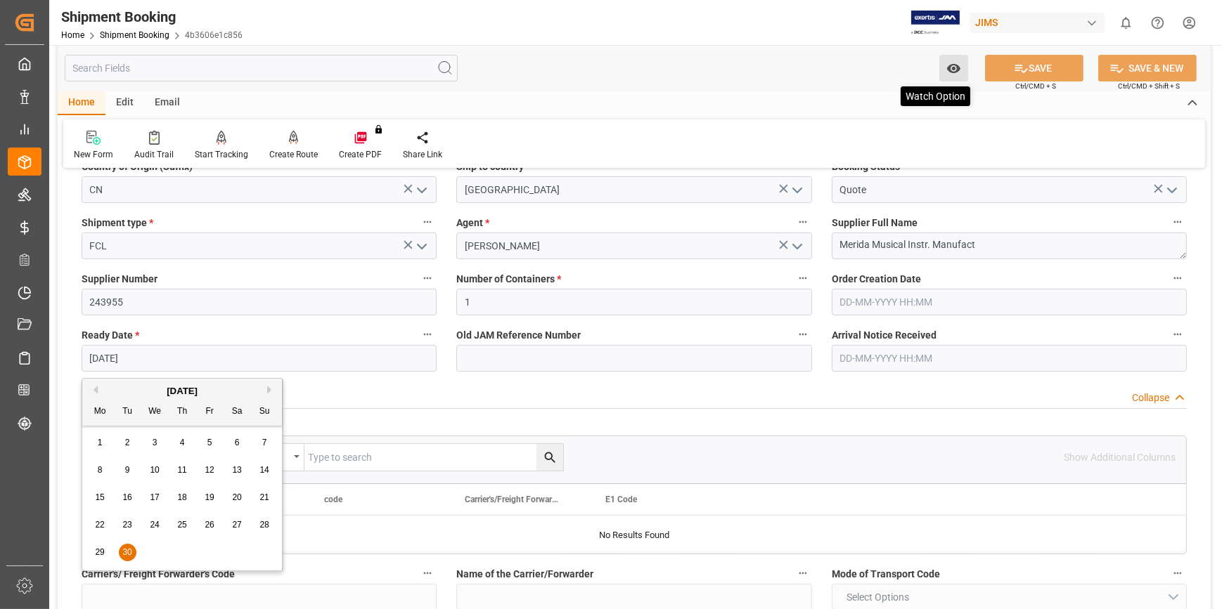
click at [950, 67] on icon "open menu" at bounding box center [953, 68] width 15 height 15
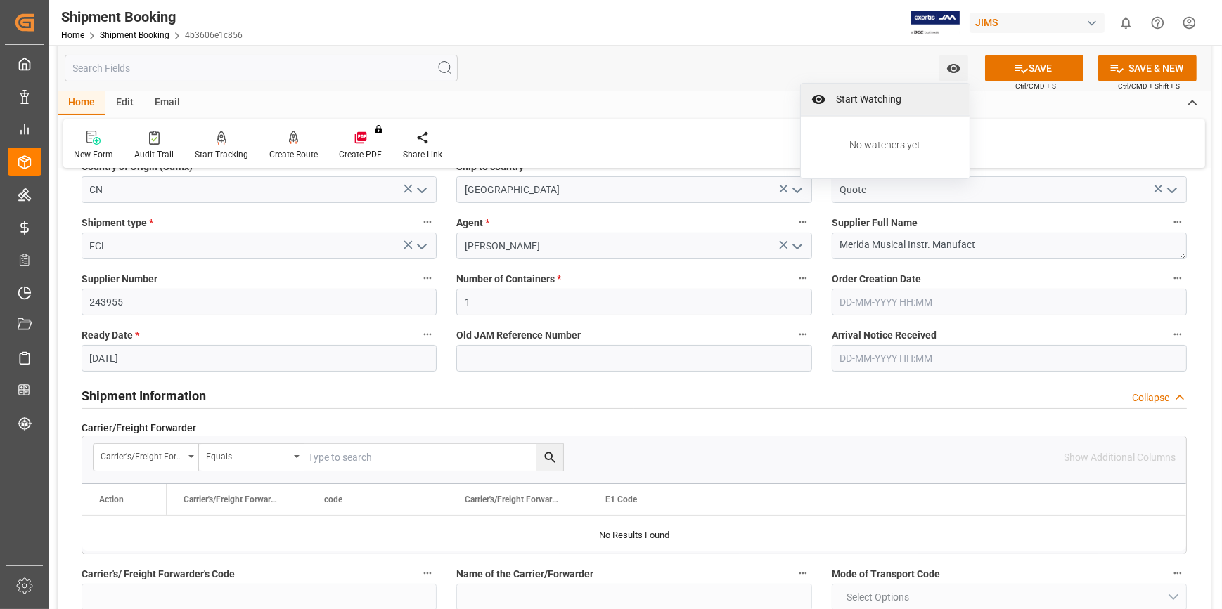
click at [874, 107] on div "Start Watching" at bounding box center [885, 100] width 169 height 32
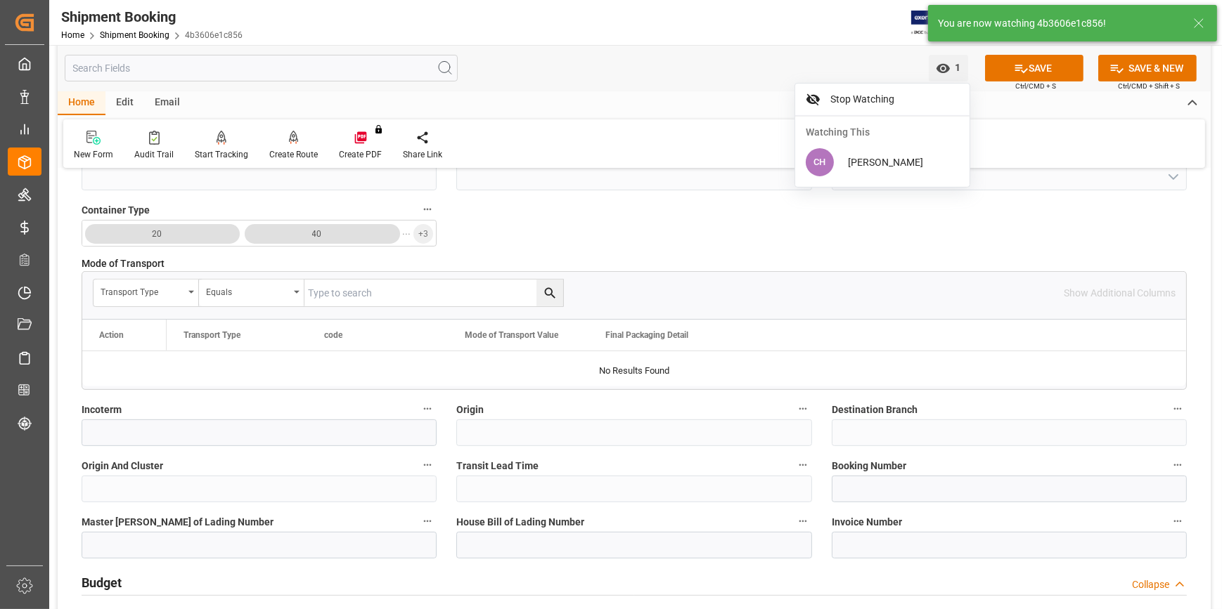
scroll to position [639, 0]
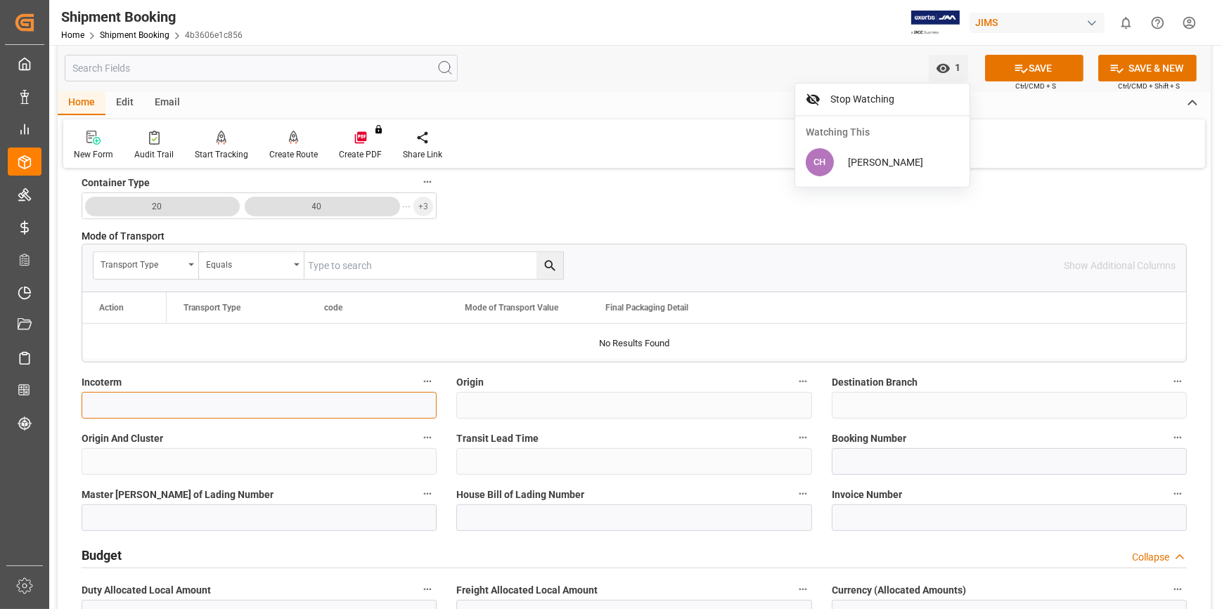
click at [117, 408] on input at bounding box center [259, 405] width 355 height 27
type input "FOB JIUJIANG"
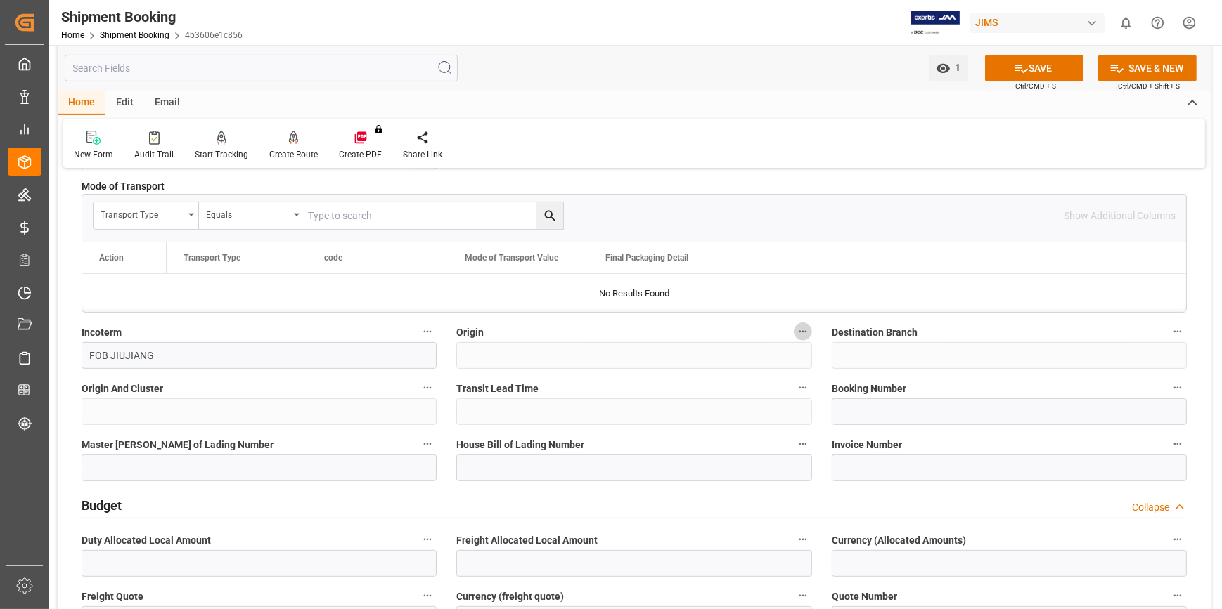
scroll to position [766, 0]
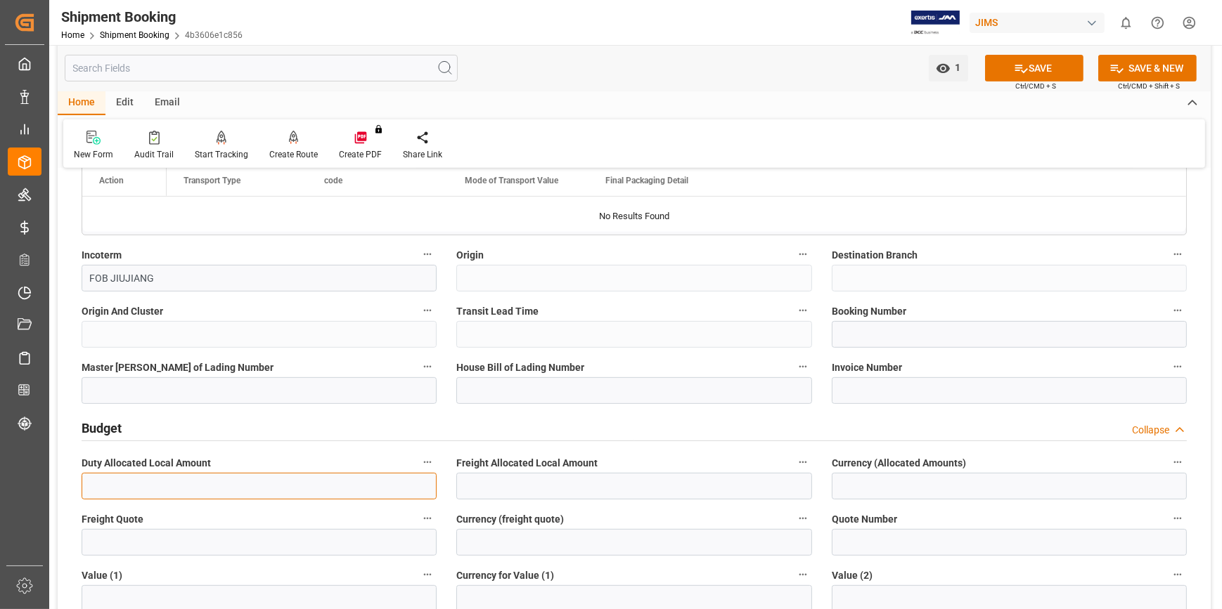
click at [113, 484] on input "text" at bounding box center [259, 486] width 355 height 27
type input "5000"
click at [114, 484] on input "5000" at bounding box center [259, 486] width 355 height 27
drag, startPoint x: 123, startPoint y: 484, endPoint x: 54, endPoint y: 477, distance: 69.2
click at [54, 477] on div "1 Watch Option SAVE Ctrl/CMD + S SAVE & NEW Ctrl/CMD + Shift + S Home Edit Emai…" at bounding box center [634, 298] width 1170 height 2038
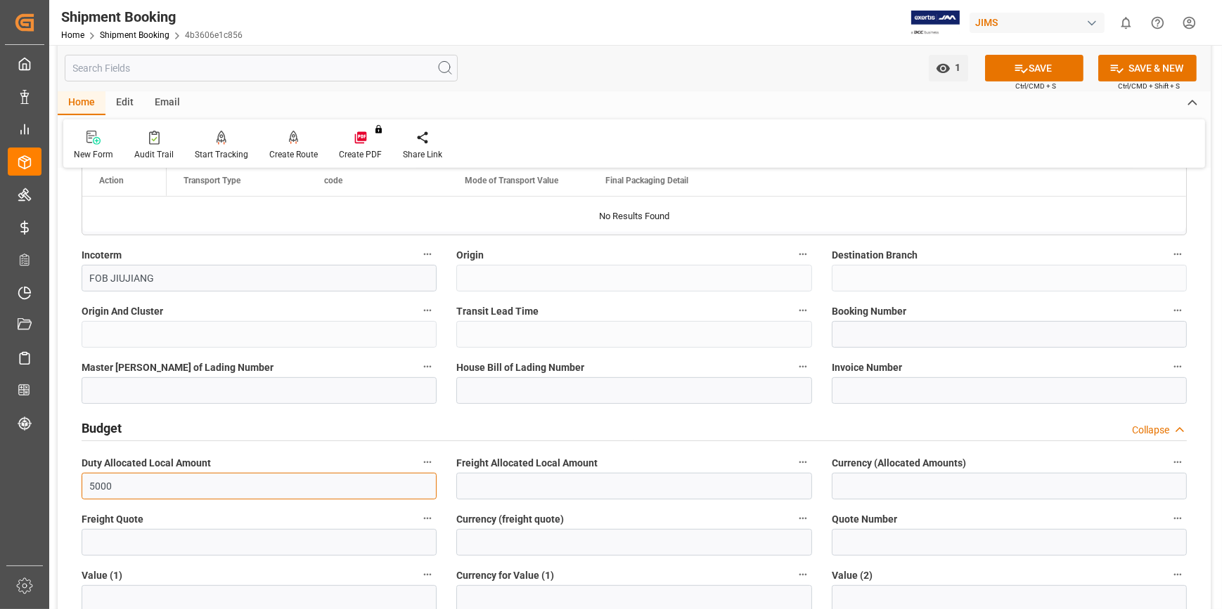
type input "0"
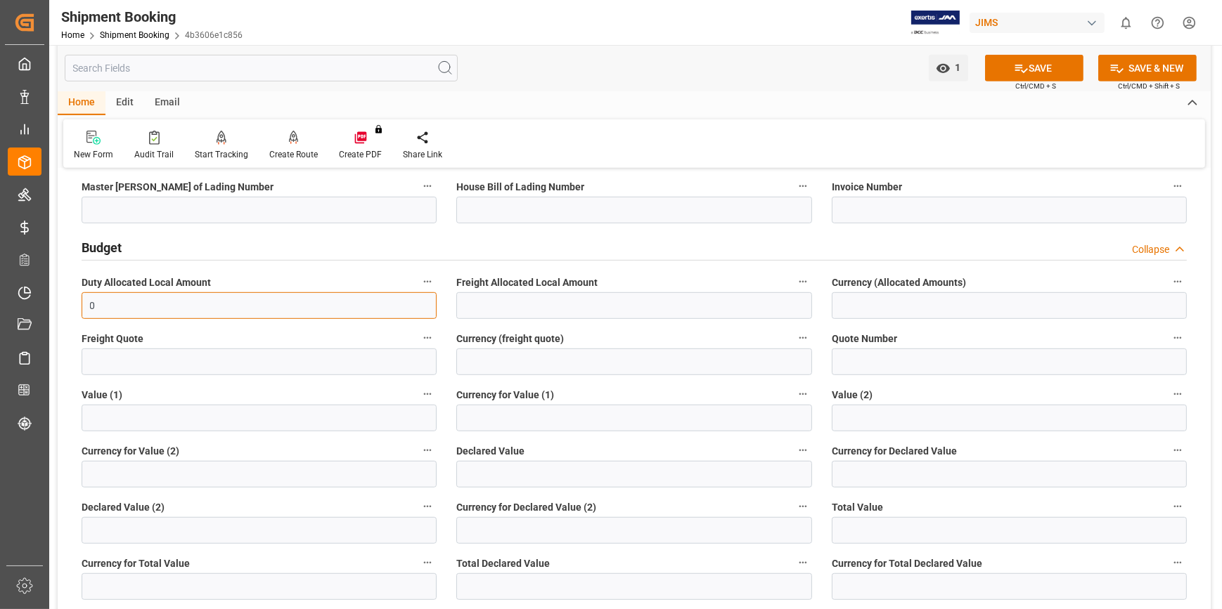
scroll to position [958, 0]
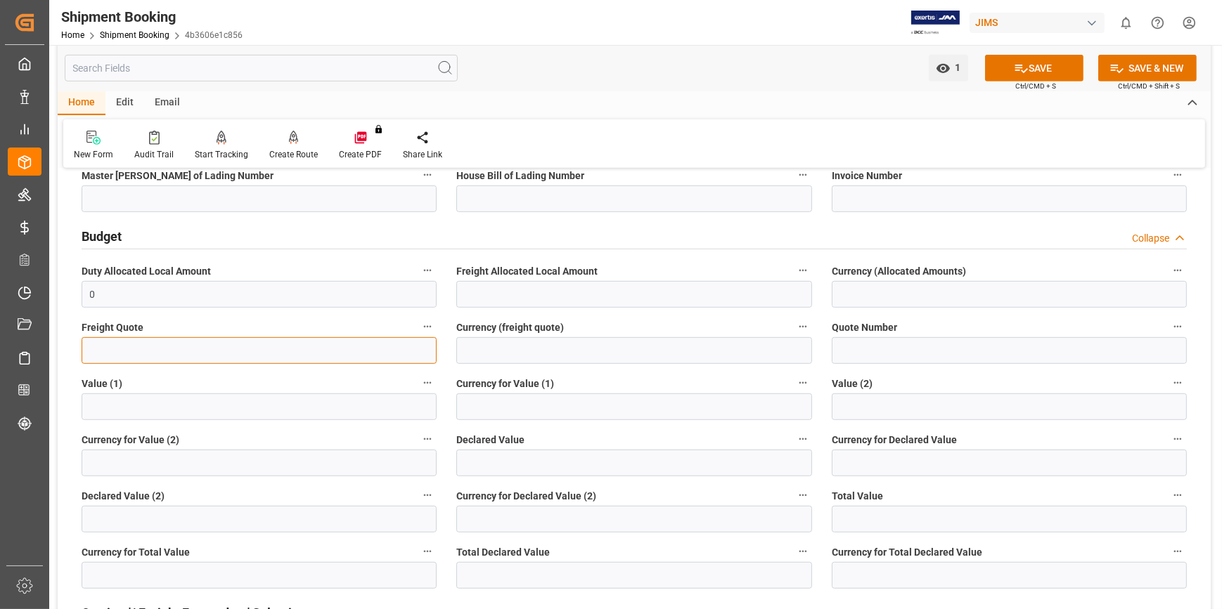
click at [93, 353] on input "text" at bounding box center [259, 350] width 355 height 27
type input "5000"
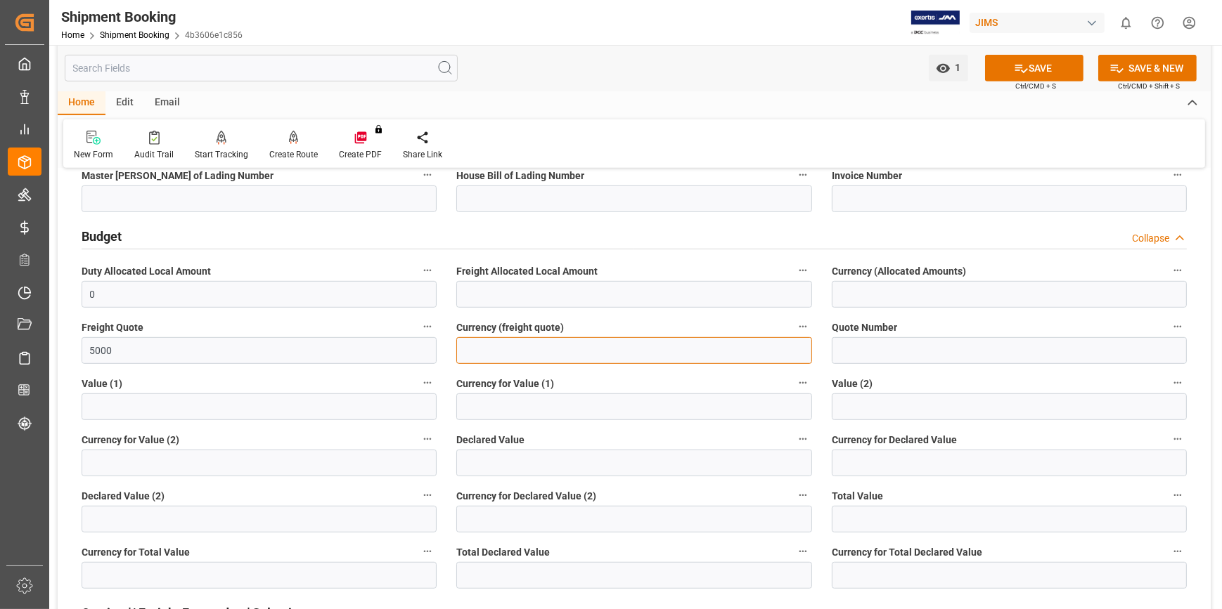
click at [500, 358] on input at bounding box center [633, 350] width 355 height 27
type input "USD"
drag, startPoint x: 1051, startPoint y: 62, endPoint x: 549, endPoint y: 464, distance: 643.0
click at [1047, 65] on button "SAVE" at bounding box center [1034, 68] width 98 height 27
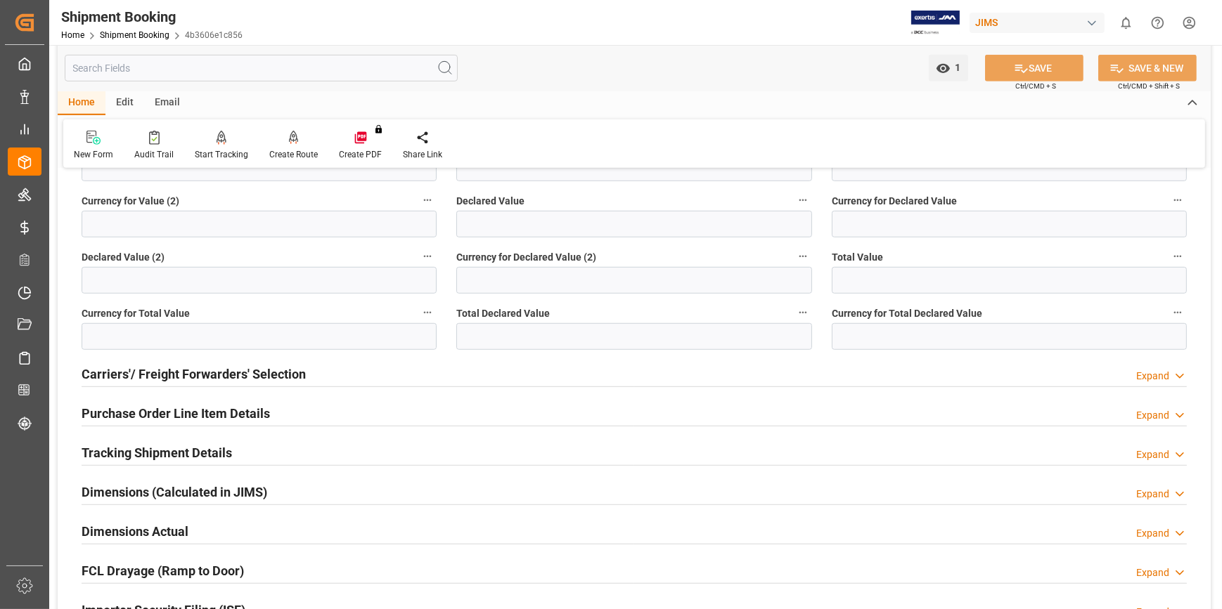
scroll to position [1214, 0]
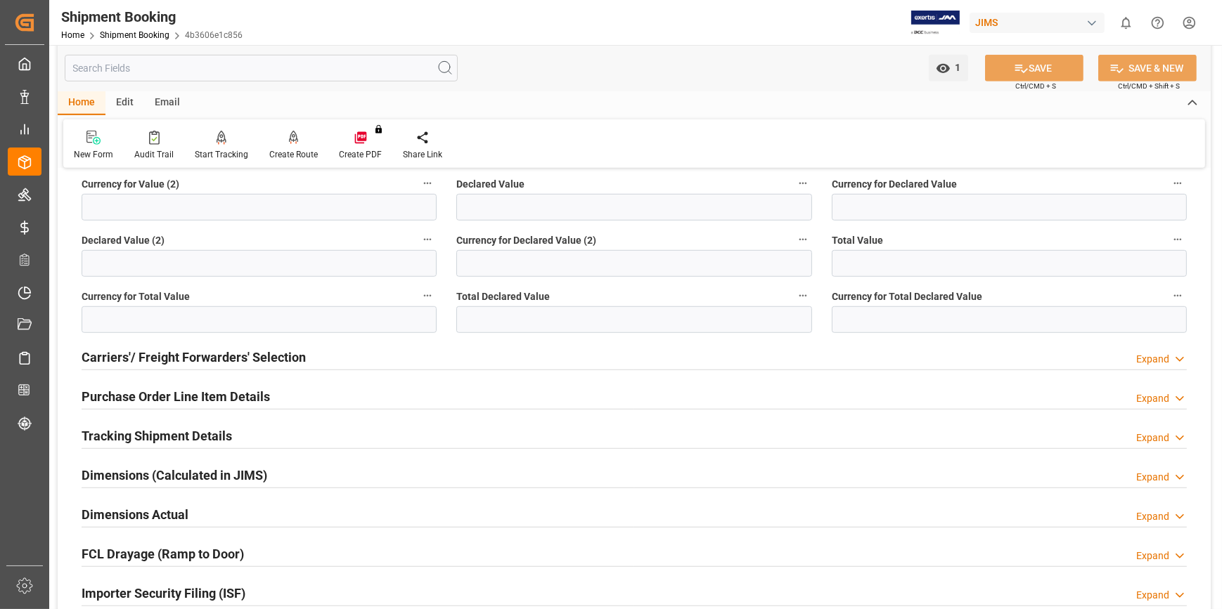
click at [115, 360] on h2 "Carriers'/ Freight Forwarders' Selection" at bounding box center [194, 357] width 224 height 19
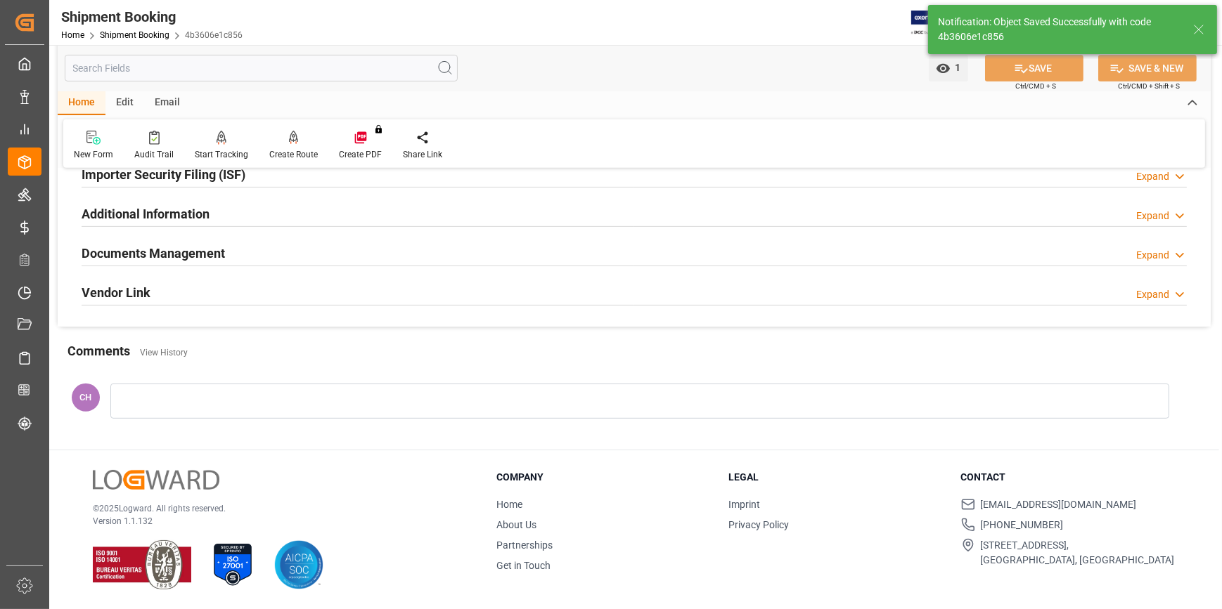
scroll to position [28, 0]
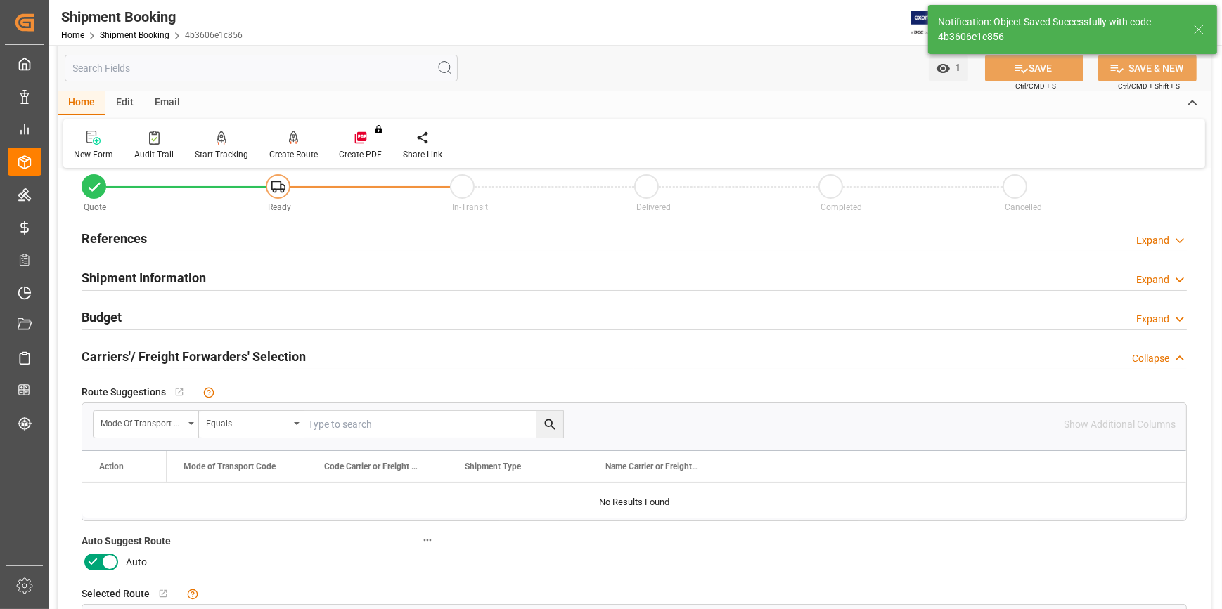
click at [119, 551] on div at bounding box center [101, 562] width 39 height 22
drag, startPoint x: 104, startPoint y: 564, endPoint x: 436, endPoint y: 429, distance: 358.1
click at [104, 563] on icon at bounding box center [109, 562] width 17 height 17
click at [0, 0] on input "checkbox" at bounding box center [0, 0] width 0 height 0
drag, startPoint x: 1021, startPoint y: 76, endPoint x: 481, endPoint y: 319, distance: 592.7
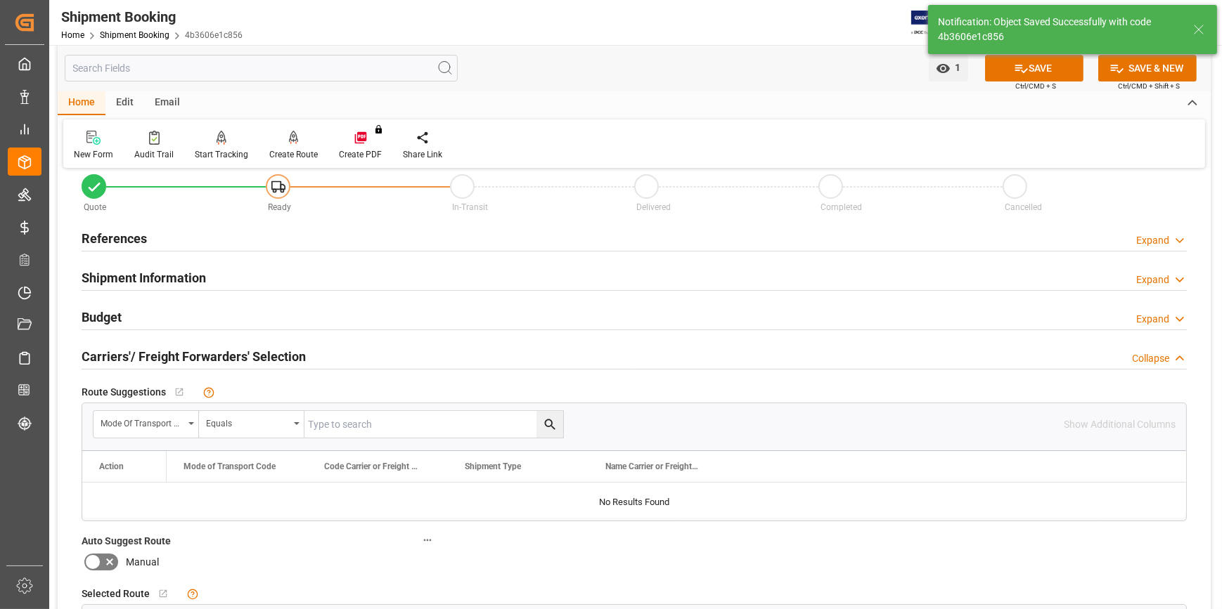
click at [1021, 75] on button "SAVE" at bounding box center [1034, 68] width 98 height 27
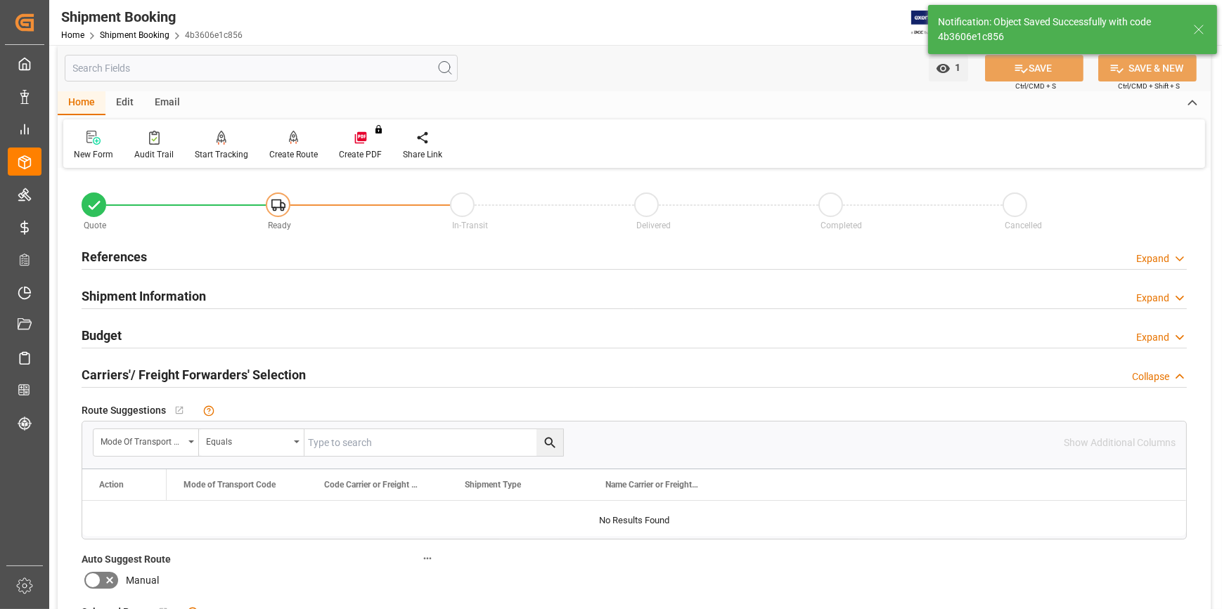
scroll to position [0, 0]
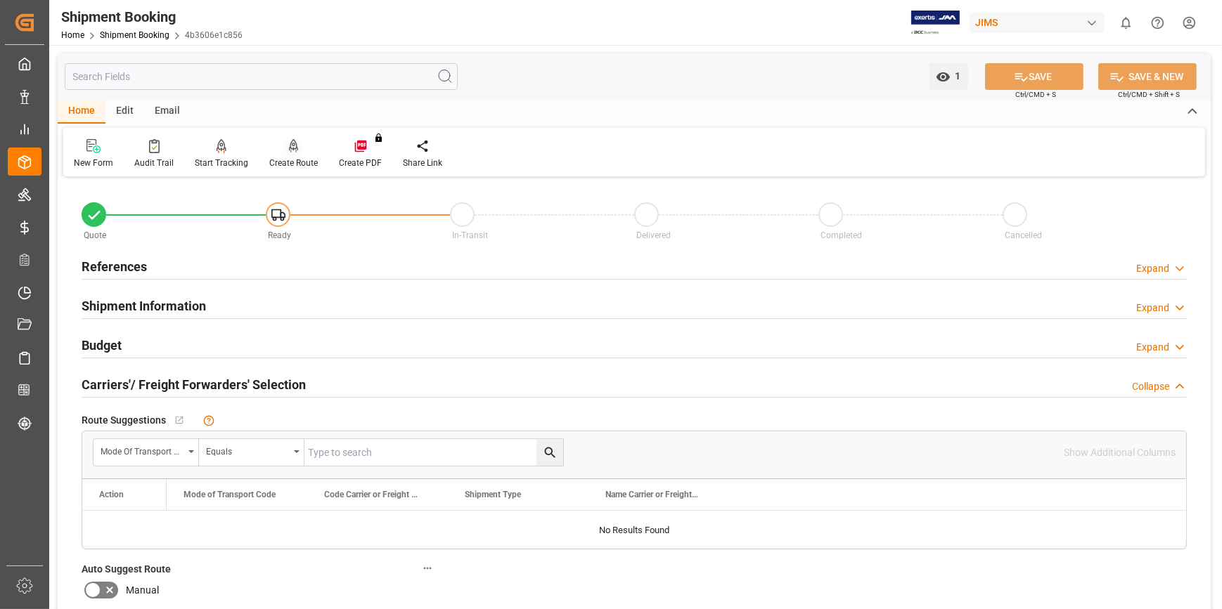
click at [297, 150] on div at bounding box center [293, 145] width 48 height 15
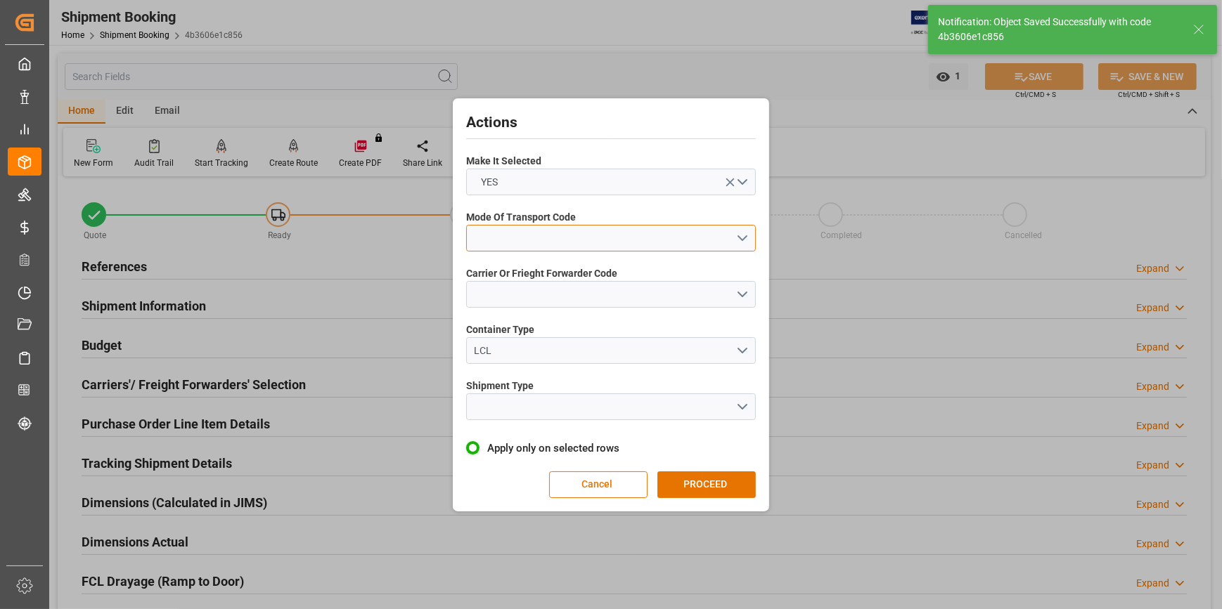
click at [486, 242] on button "open menu" at bounding box center [611, 238] width 290 height 27
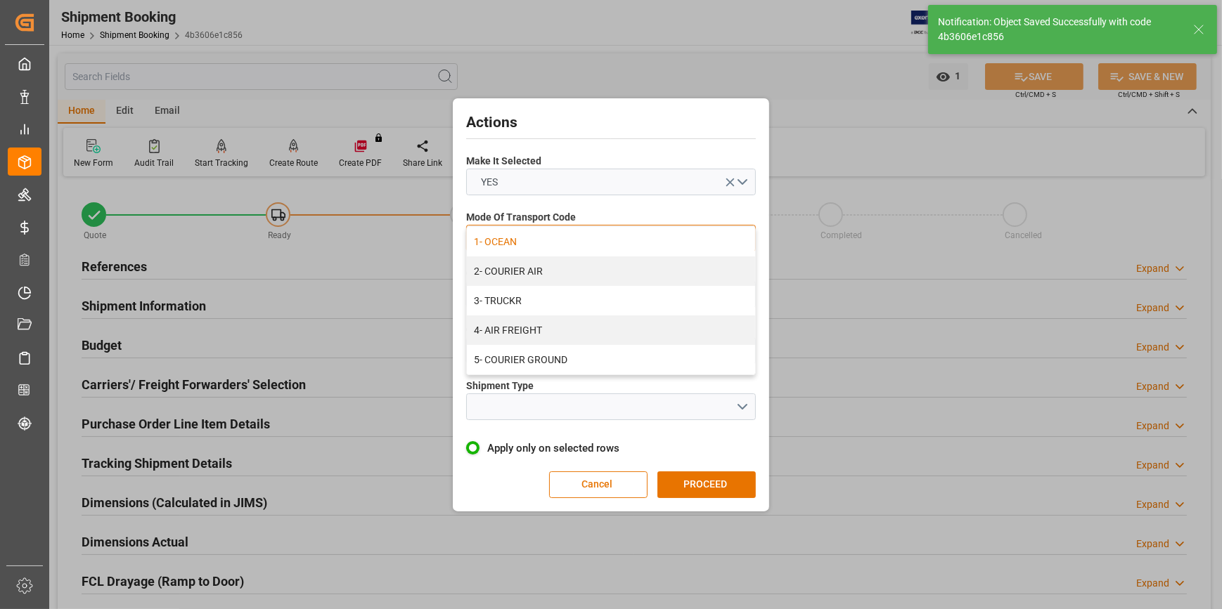
click at [513, 239] on div "1- OCEAN" at bounding box center [611, 242] width 288 height 30
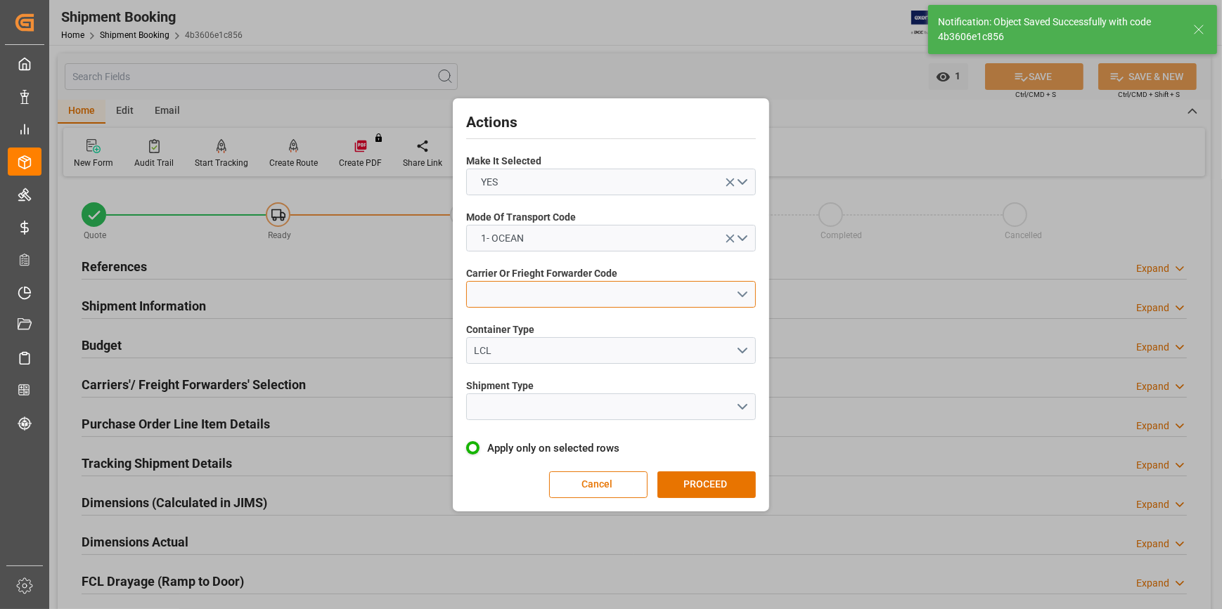
click at [495, 294] on button "open menu" at bounding box center [611, 294] width 290 height 27
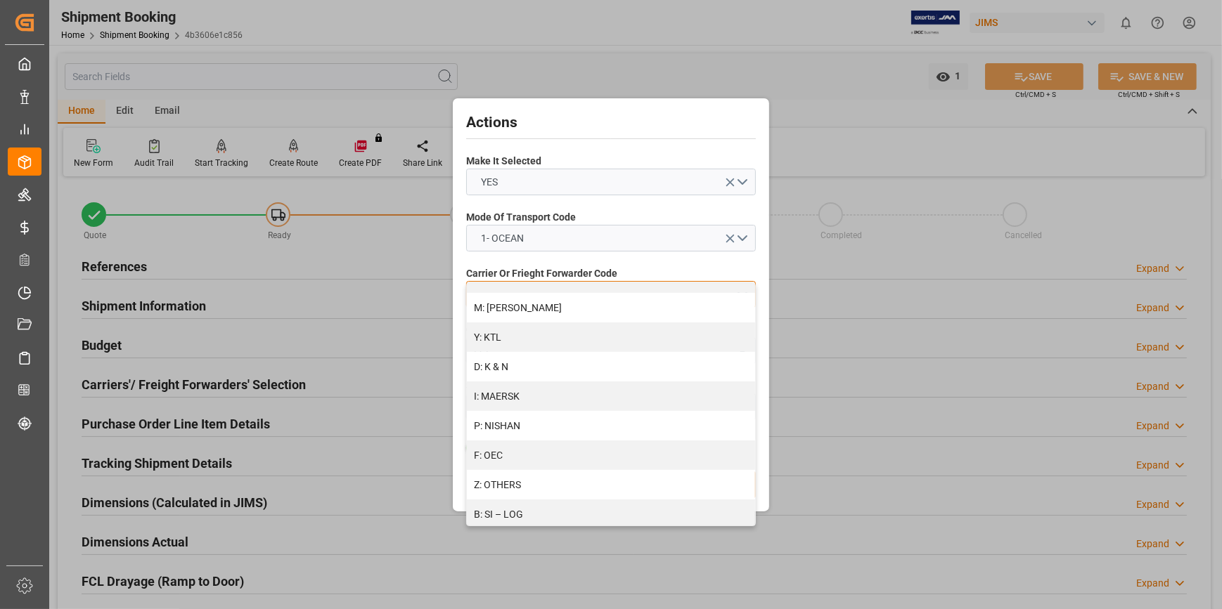
scroll to position [703, 0]
click at [488, 307] on div "D: K & N" at bounding box center [611, 304] width 288 height 30
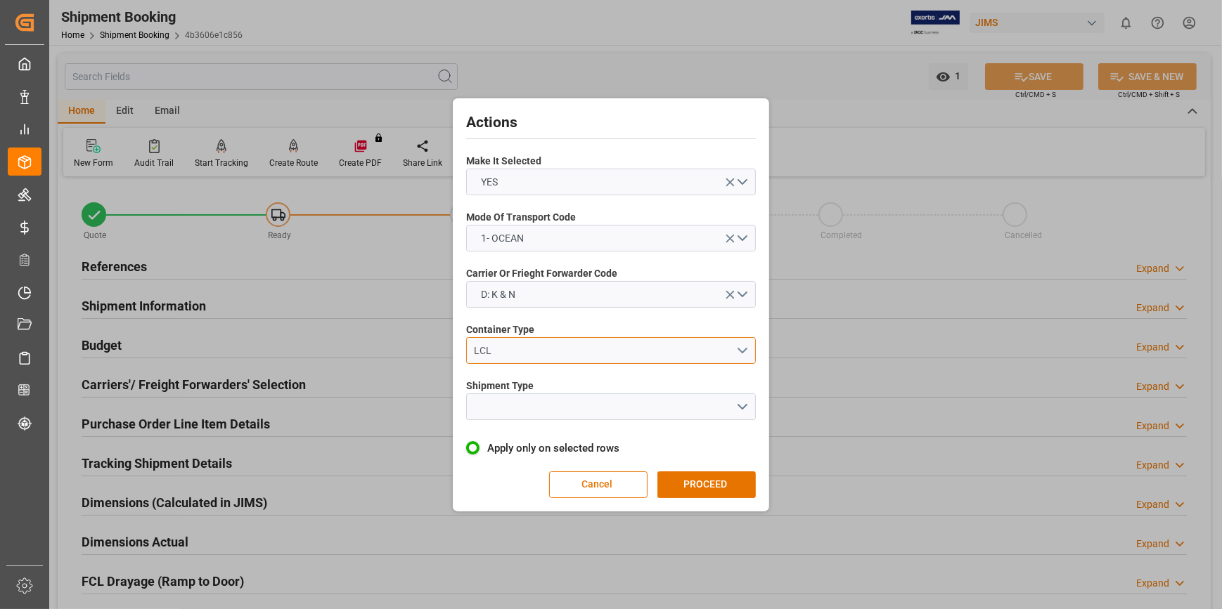
click at [492, 349] on div "LCL" at bounding box center [604, 351] width 261 height 15
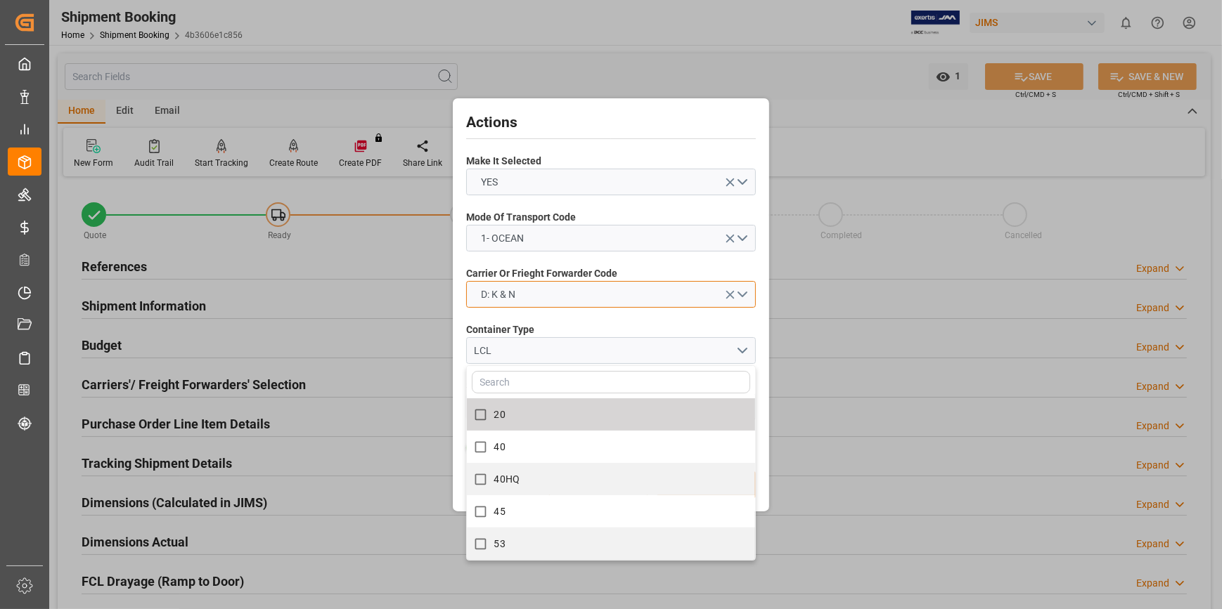
click at [512, 297] on span "D: K & N" at bounding box center [498, 294] width 48 height 15
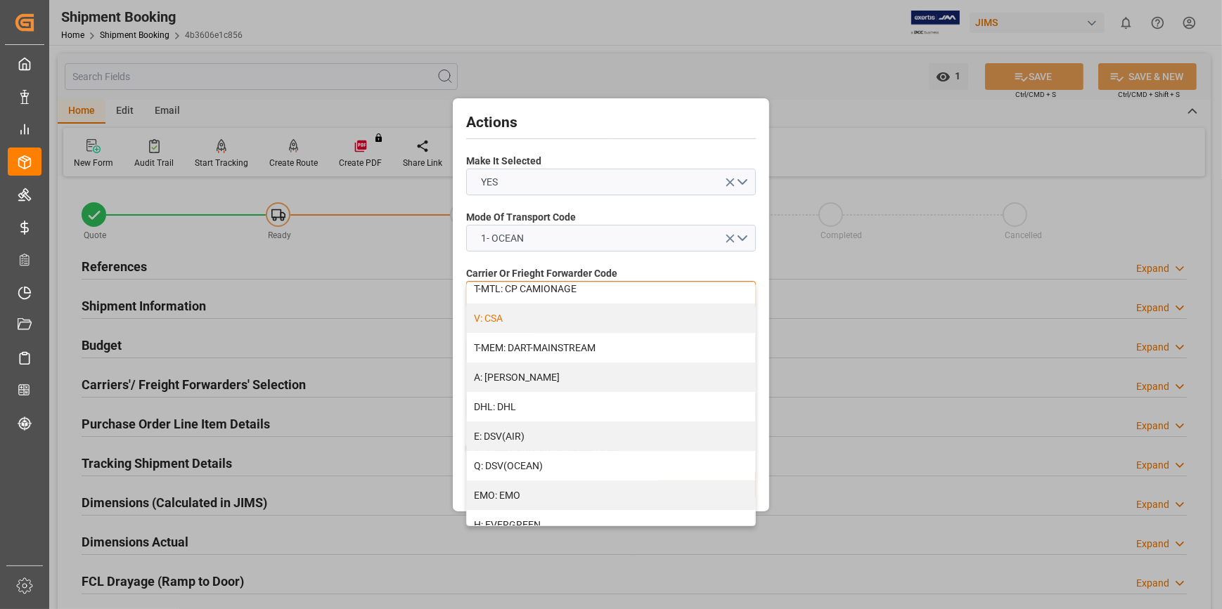
scroll to position [191, 0]
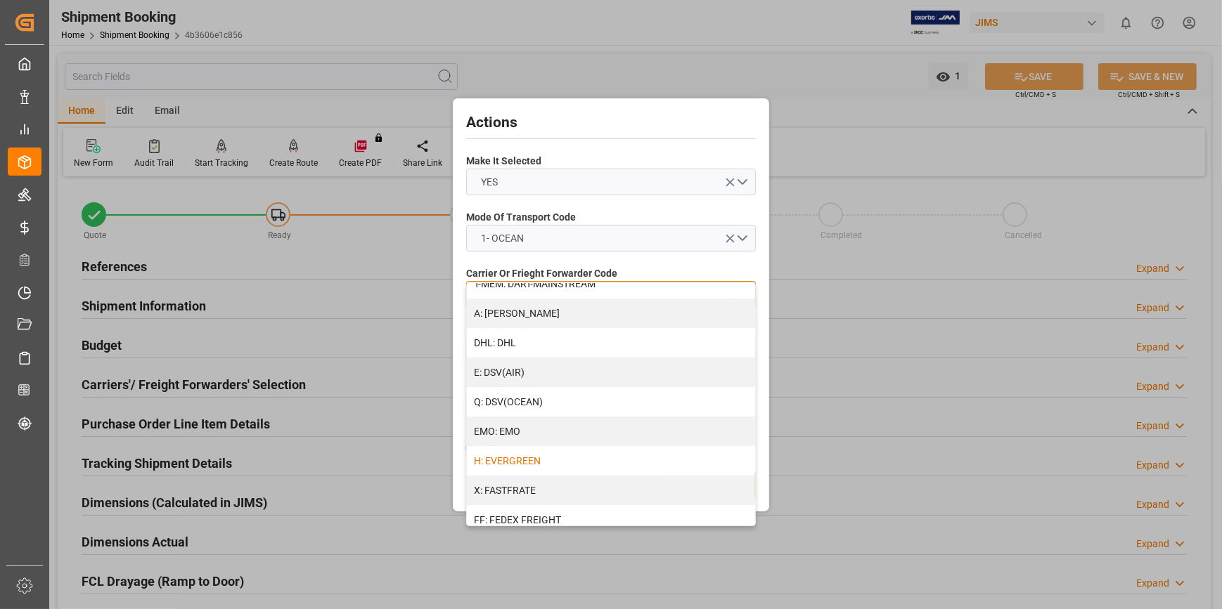
click at [531, 464] on div "H: EVERGREEN" at bounding box center [611, 461] width 288 height 30
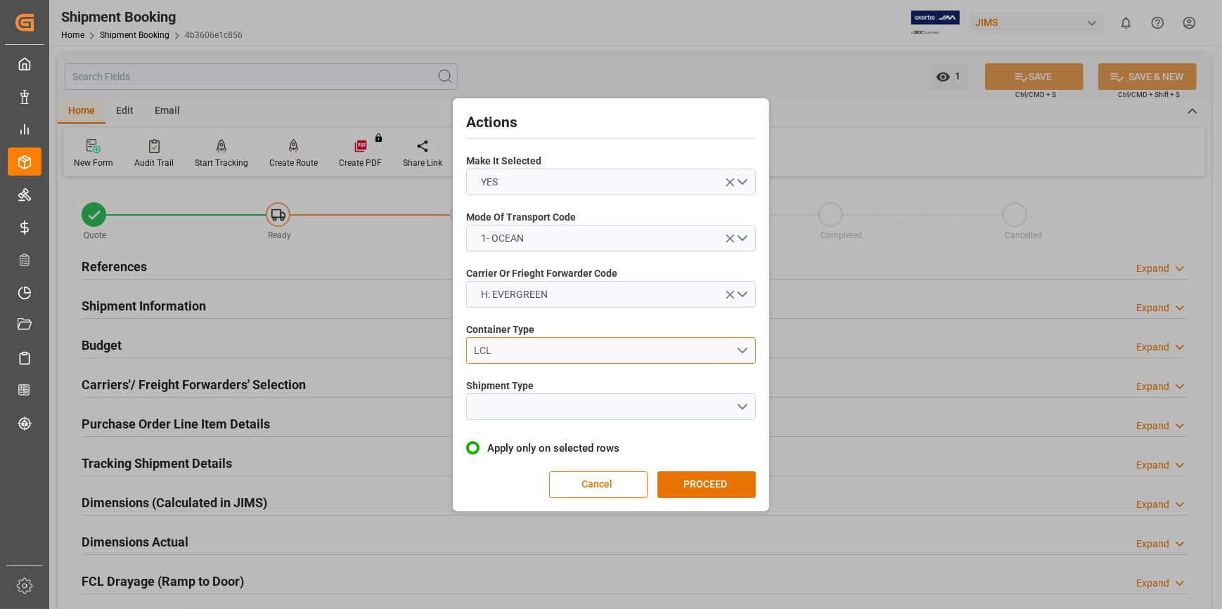
click at [504, 349] on div "LCL" at bounding box center [604, 351] width 261 height 15
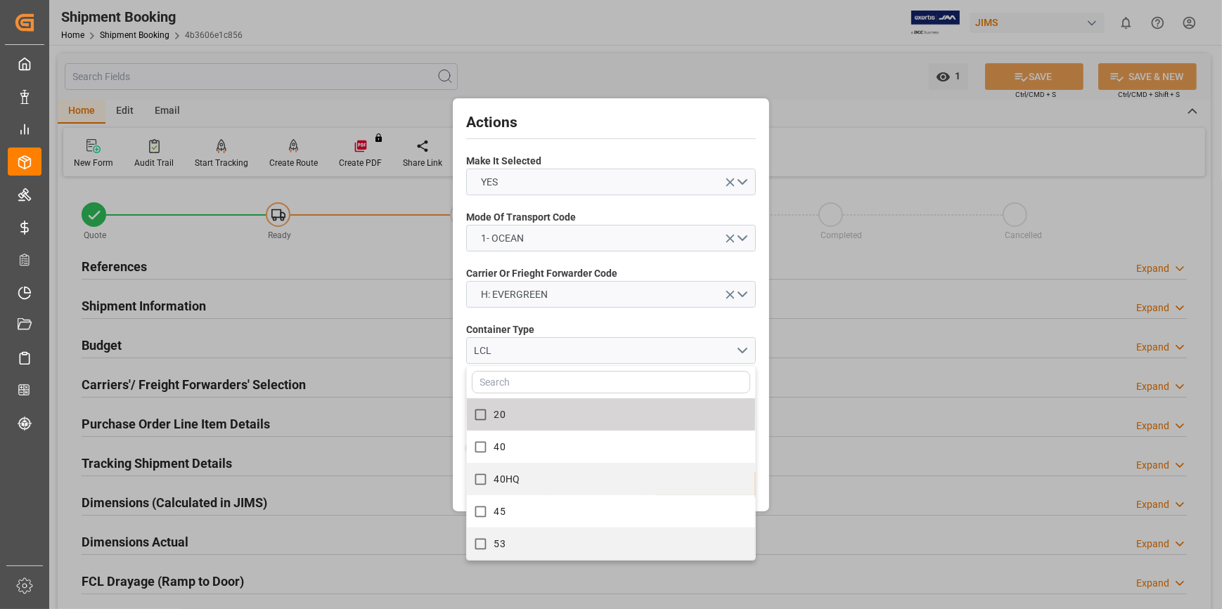
click at [498, 410] on span "20" at bounding box center [499, 414] width 11 height 11
checkbox input "true"
click at [621, 327] on label "Container Type" at bounding box center [611, 330] width 290 height 15
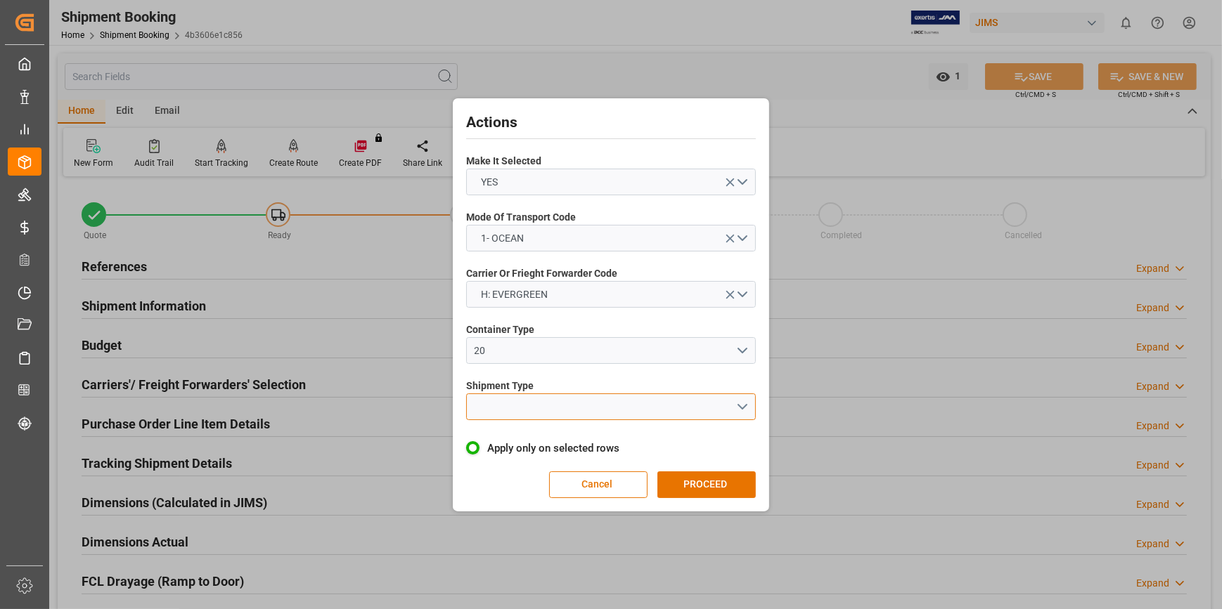
click at [553, 406] on button "open menu" at bounding box center [611, 407] width 290 height 27
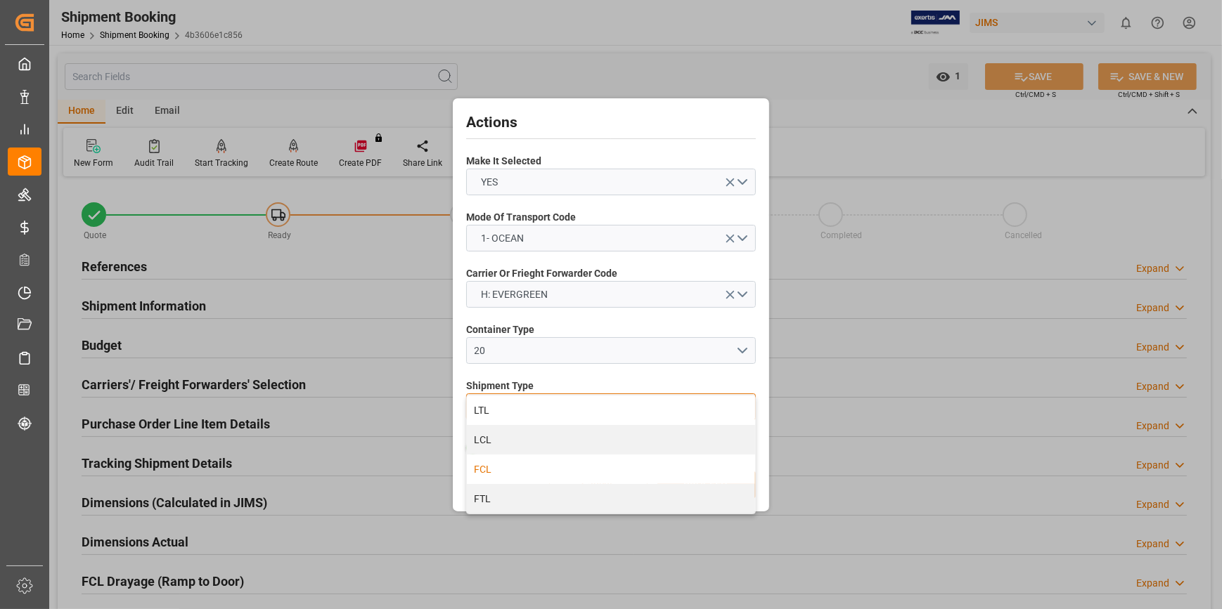
click at [531, 475] on div "FCL" at bounding box center [611, 470] width 288 height 30
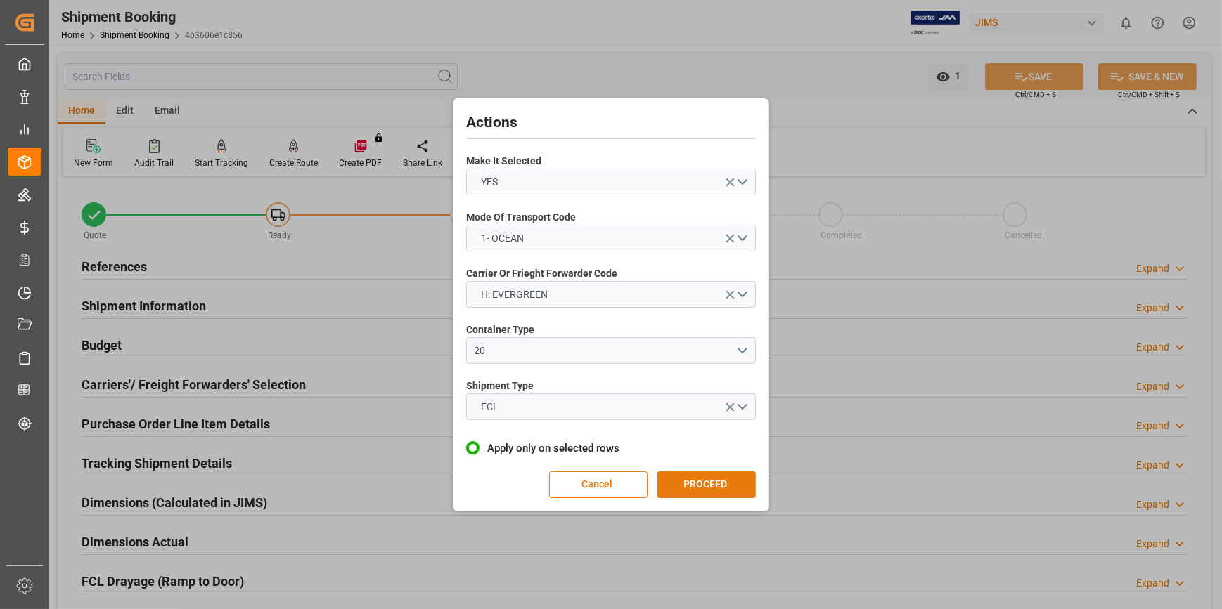
click at [680, 485] on button "PROCEED" at bounding box center [706, 485] width 98 height 27
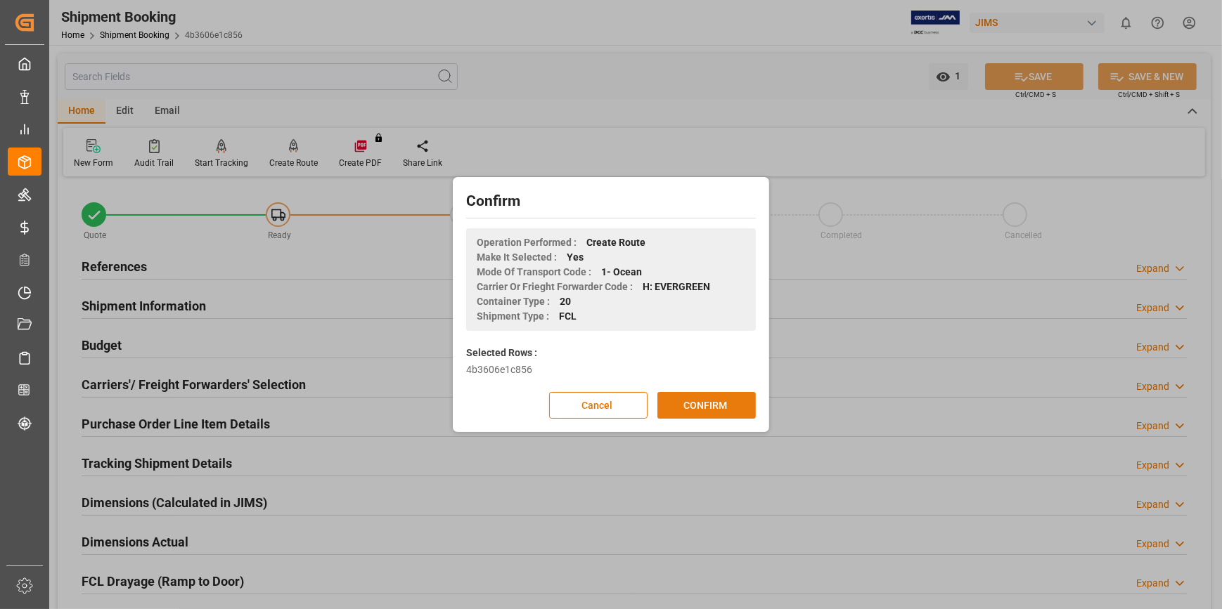
click at [724, 402] on button "CONFIRM" at bounding box center [706, 405] width 98 height 27
